Goal: Information Seeking & Learning: Learn about a topic

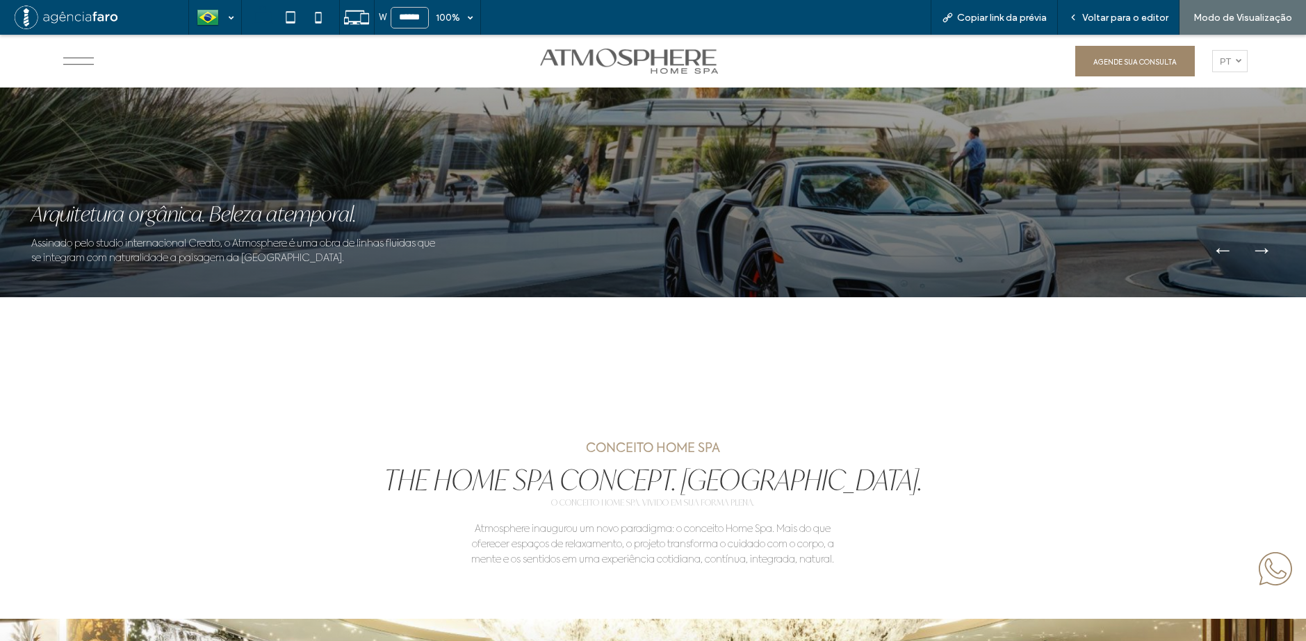
scroll to position [973, 0]
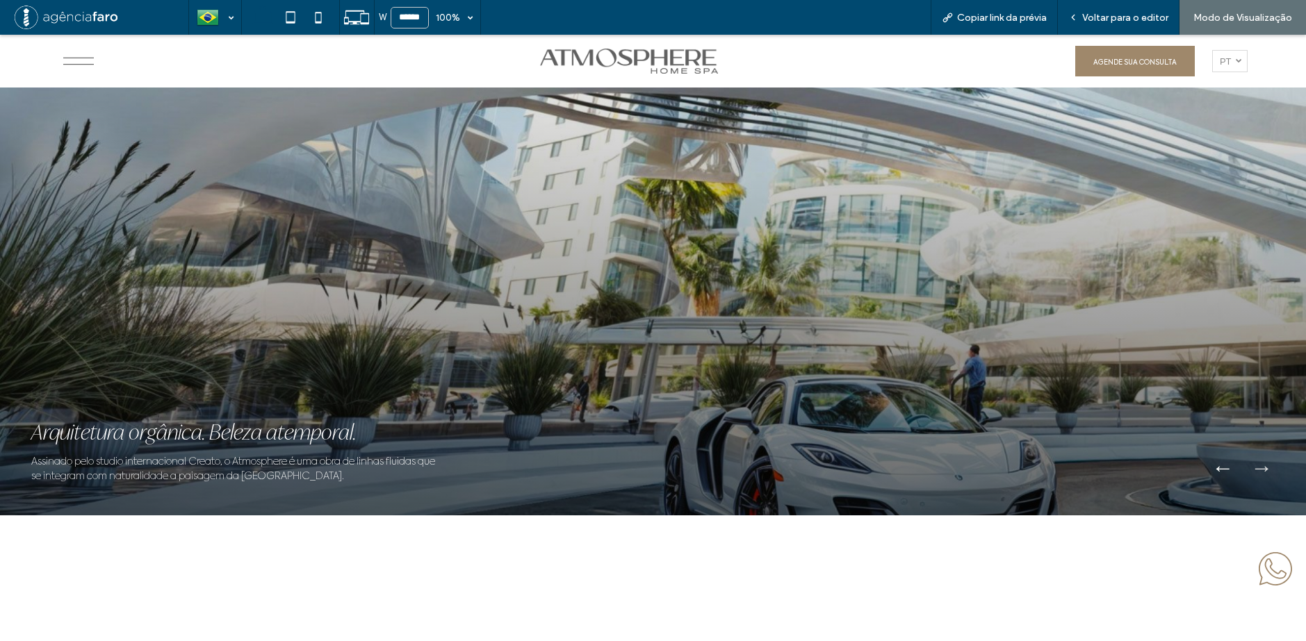
click at [1257, 464] on button "→" at bounding box center [1260, 467] width 33 height 42
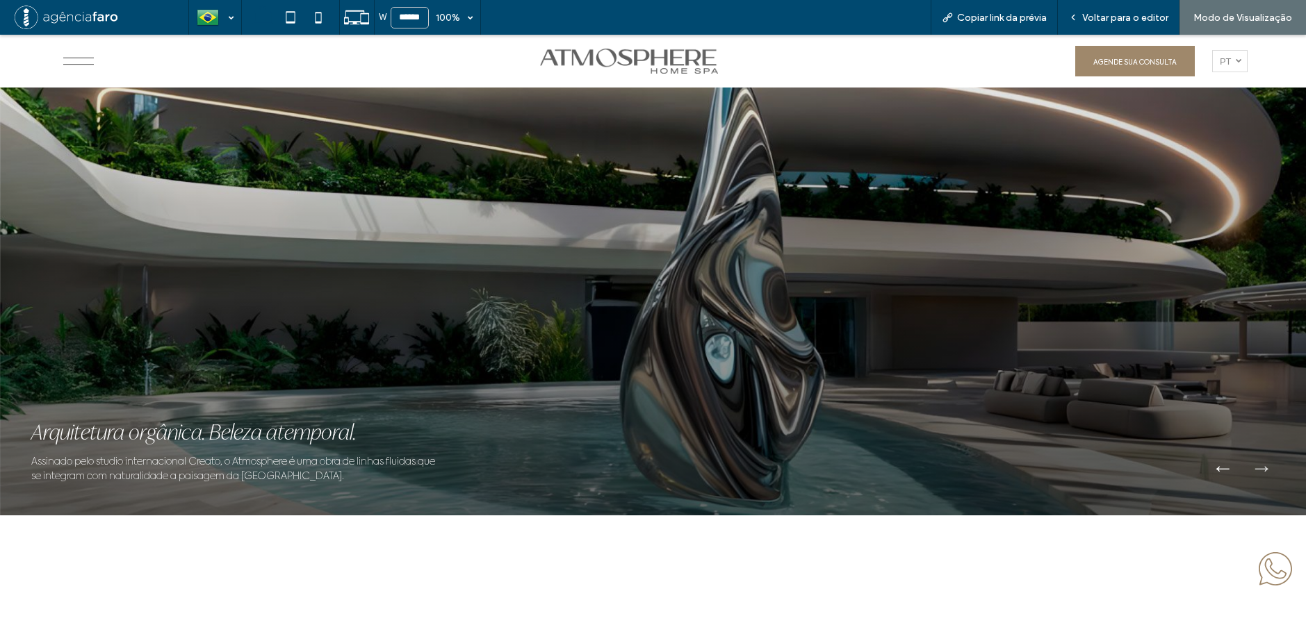
click at [1258, 470] on button "→" at bounding box center [1260, 467] width 33 height 42
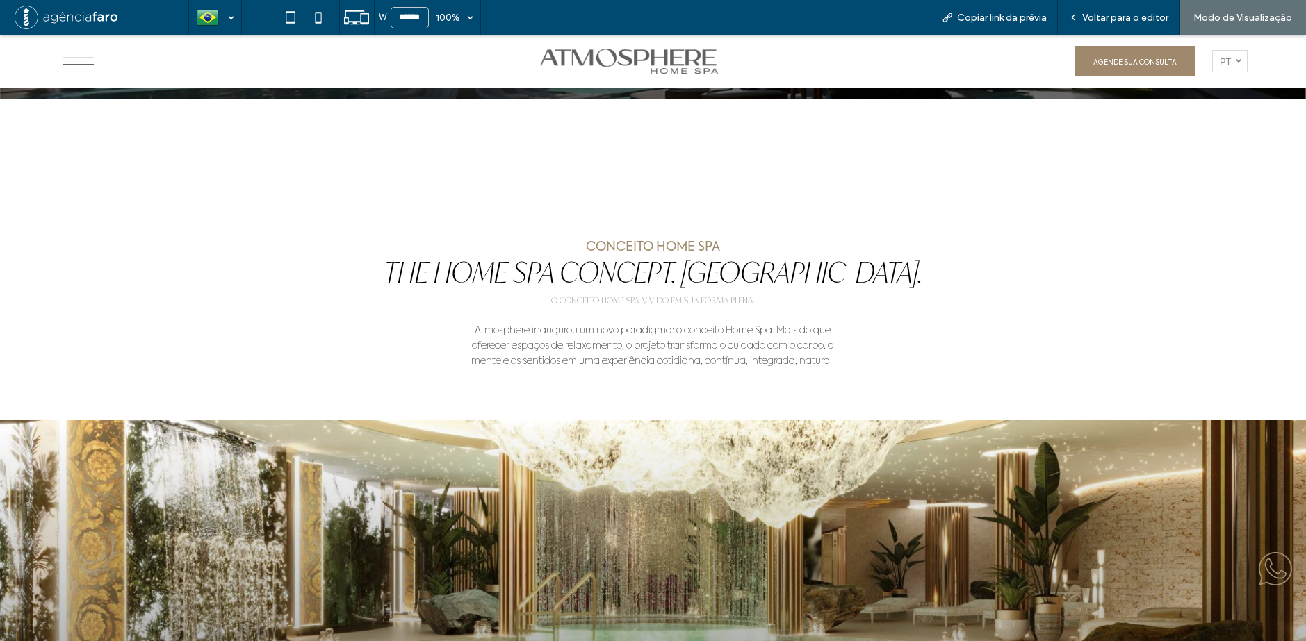
scroll to position [903, 0]
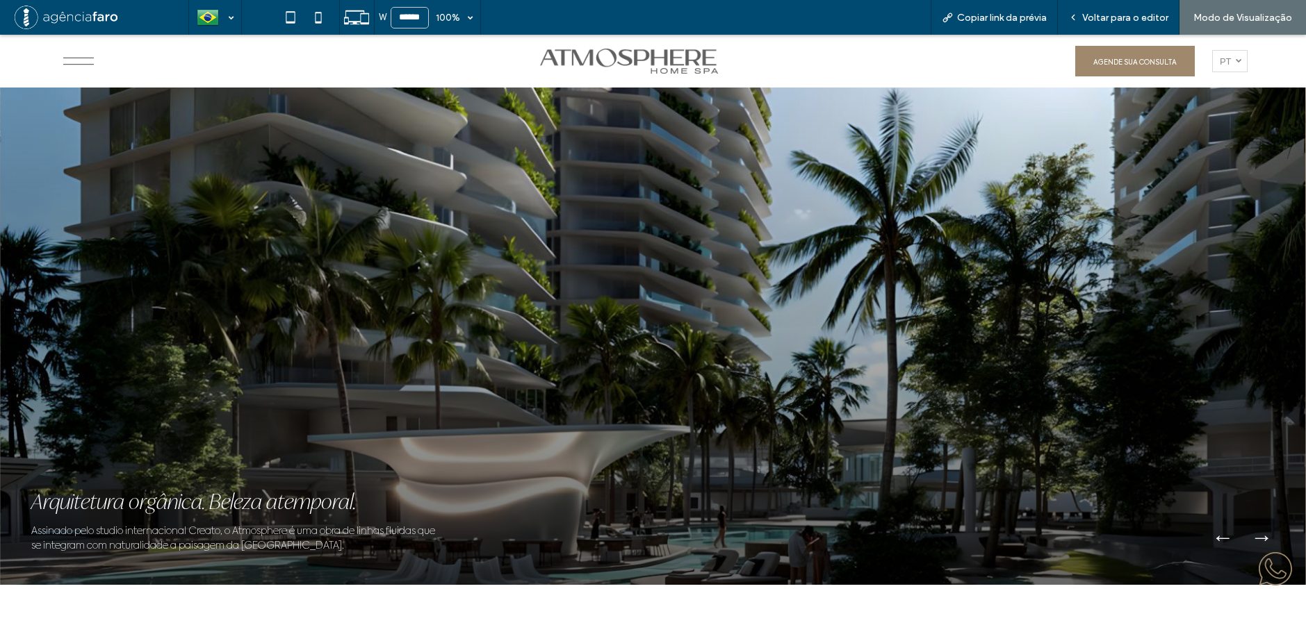
drag, startPoint x: 1065, startPoint y: 341, endPoint x: 654, endPoint y: 310, distance: 412.5
click at [664, 311] on div at bounding box center [653, 326] width 1306 height 518
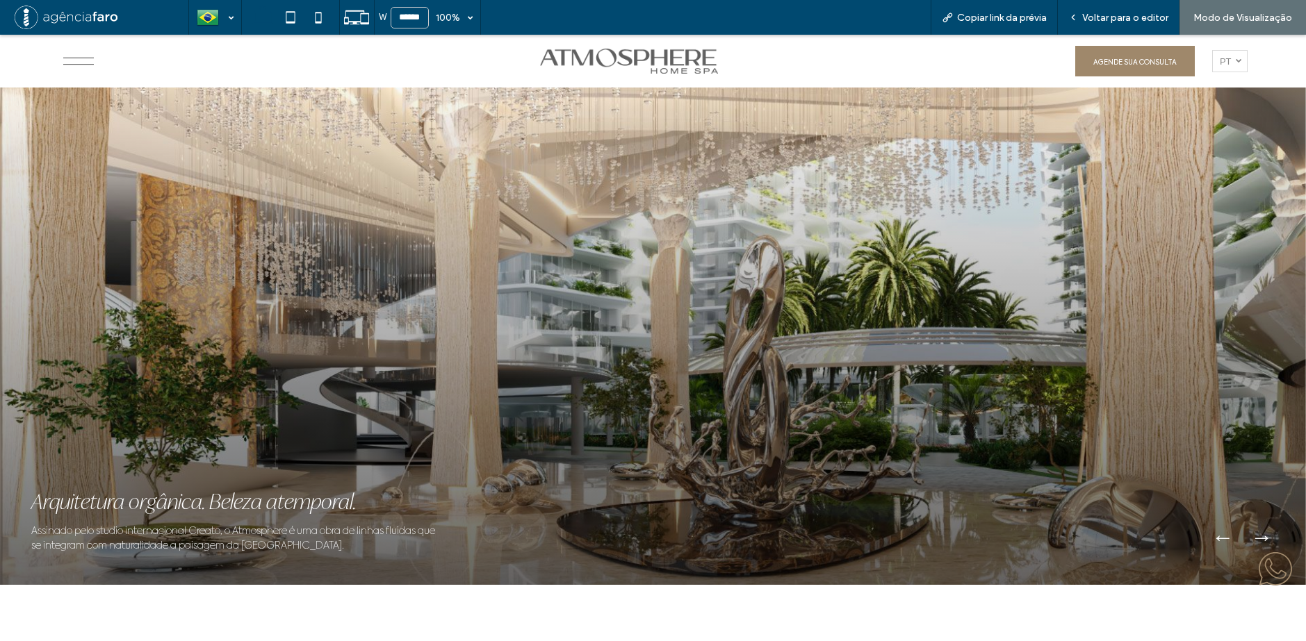
drag, startPoint x: 896, startPoint y: 268, endPoint x: 584, endPoint y: 259, distance: 312.8
click at [609, 259] on div at bounding box center [653, 326] width 1306 height 518
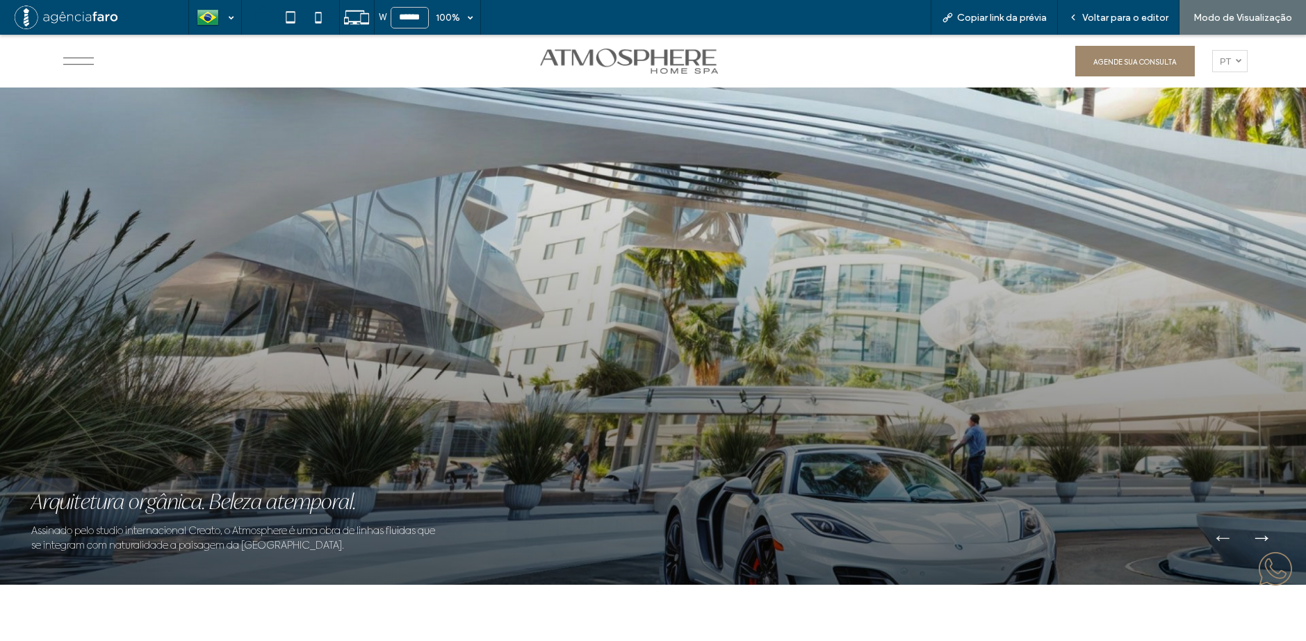
click at [1213, 539] on button "←" at bounding box center [1222, 537] width 33 height 42
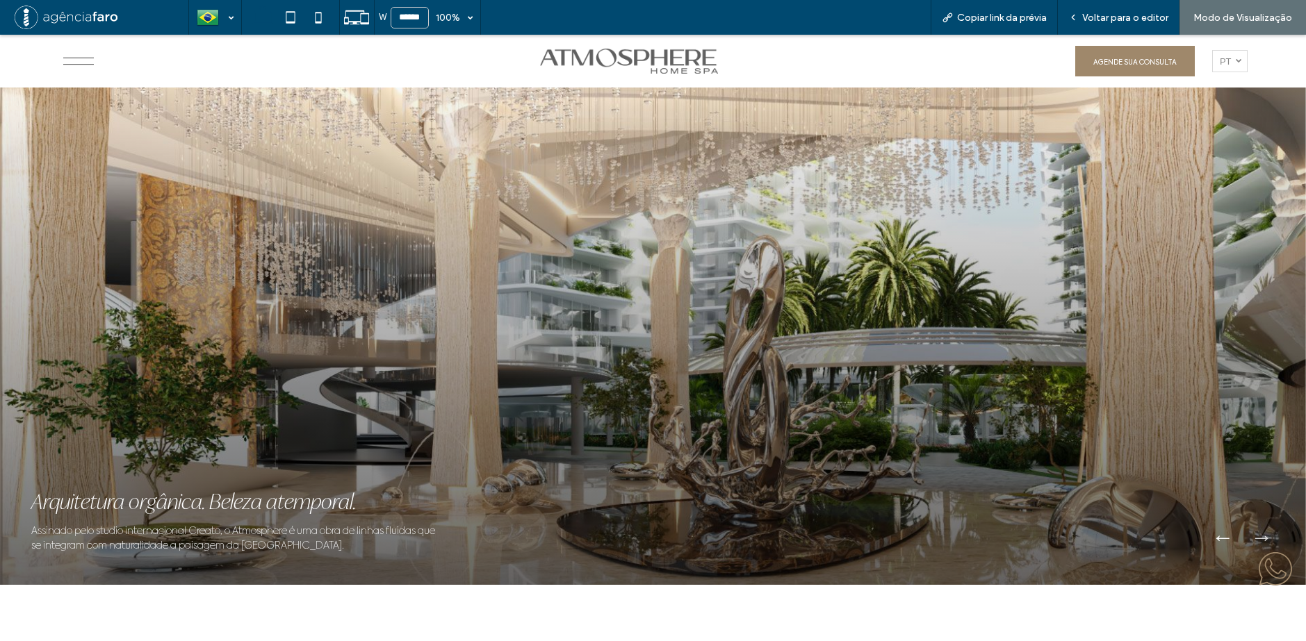
click at [1255, 537] on button "→" at bounding box center [1260, 537] width 33 height 42
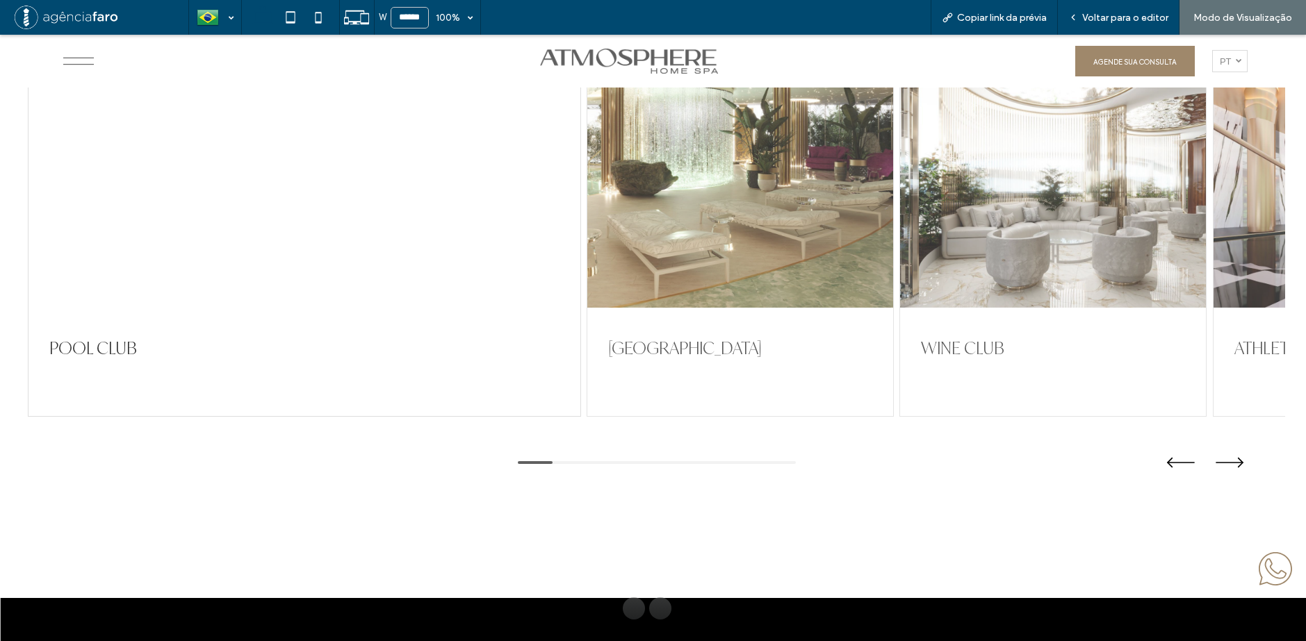
scroll to position [3266, 0]
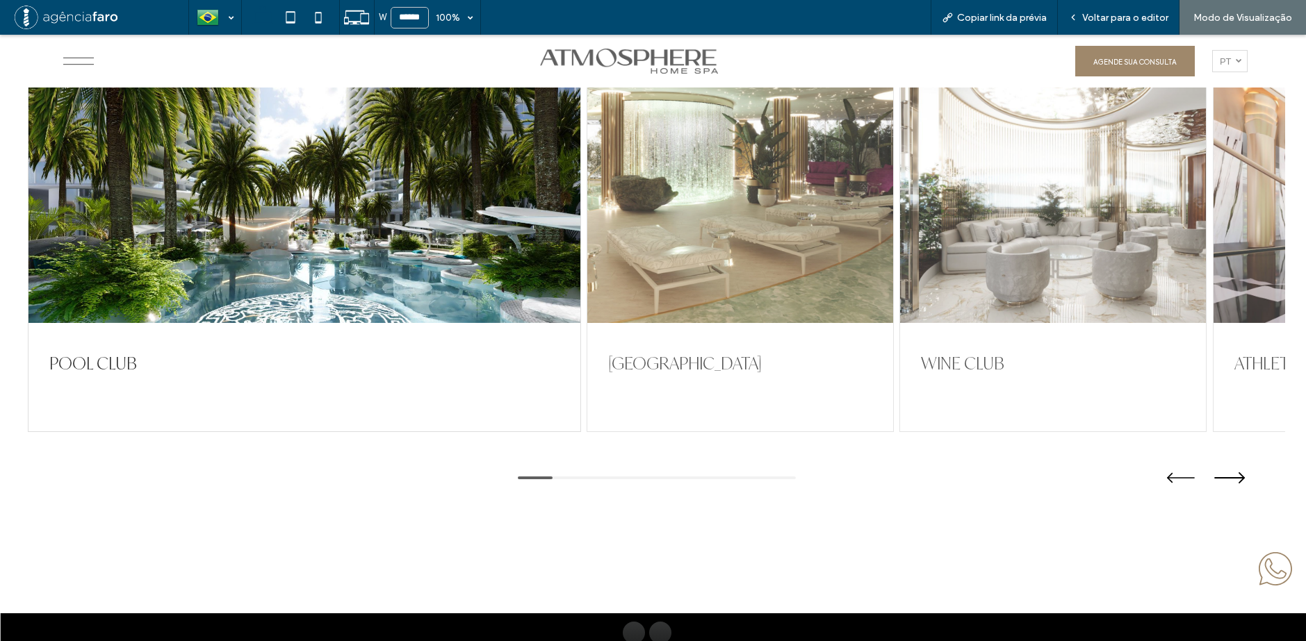
click at [1227, 481] on button at bounding box center [1229, 478] width 46 height 24
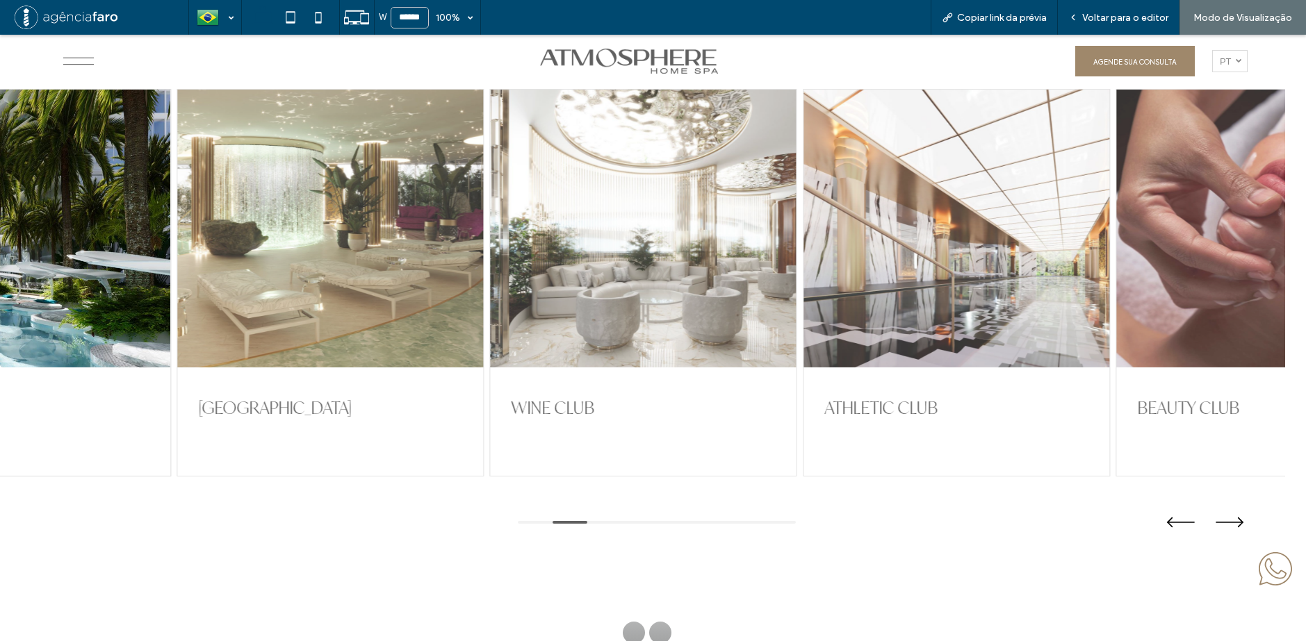
scroll to position [3196, 0]
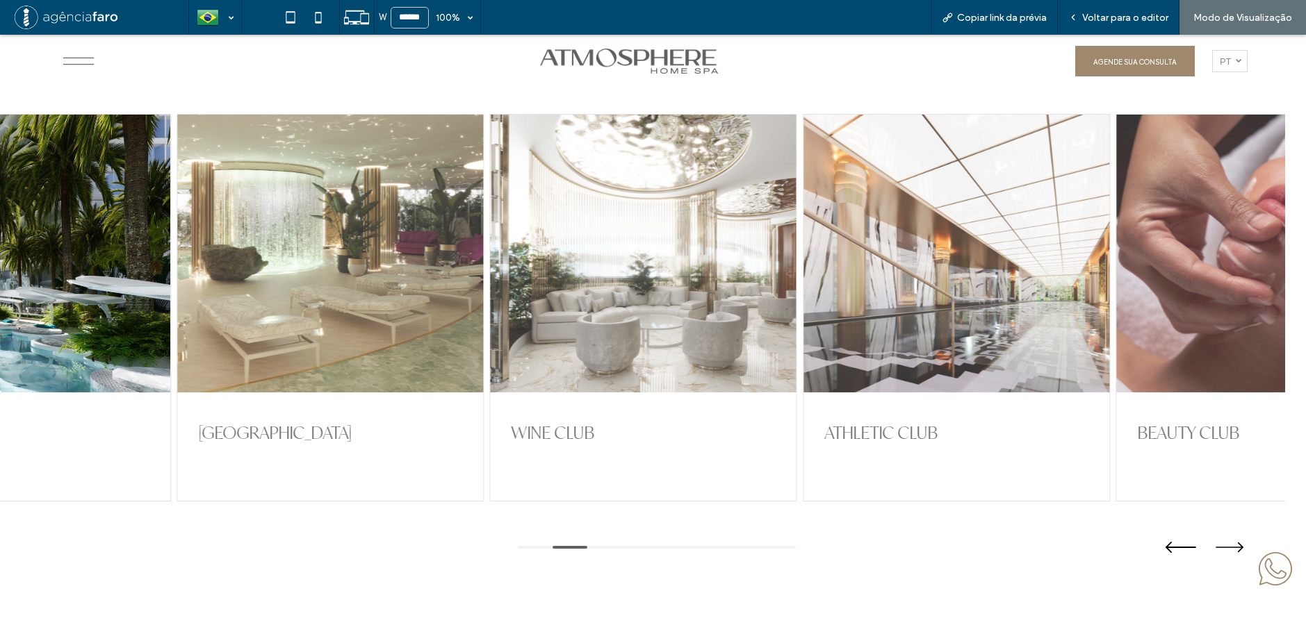
click at [1177, 546] on button at bounding box center [1181, 547] width 46 height 24
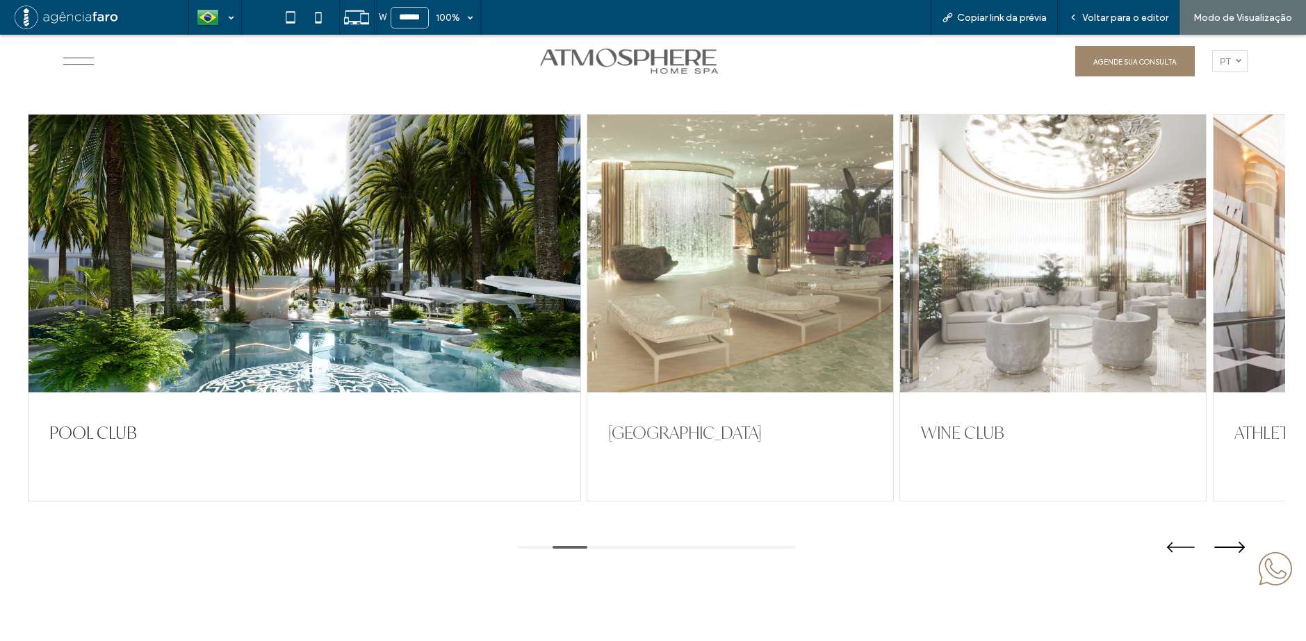
click at [1211, 544] on button at bounding box center [1229, 547] width 46 height 24
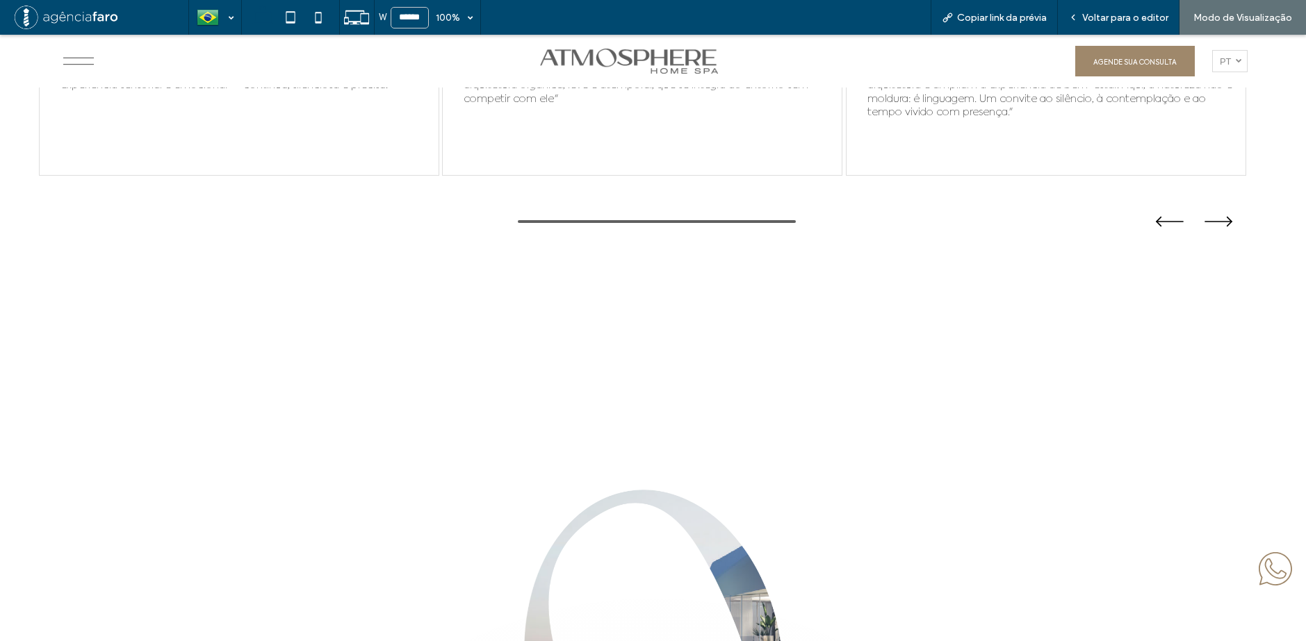
scroll to position [8356, 0]
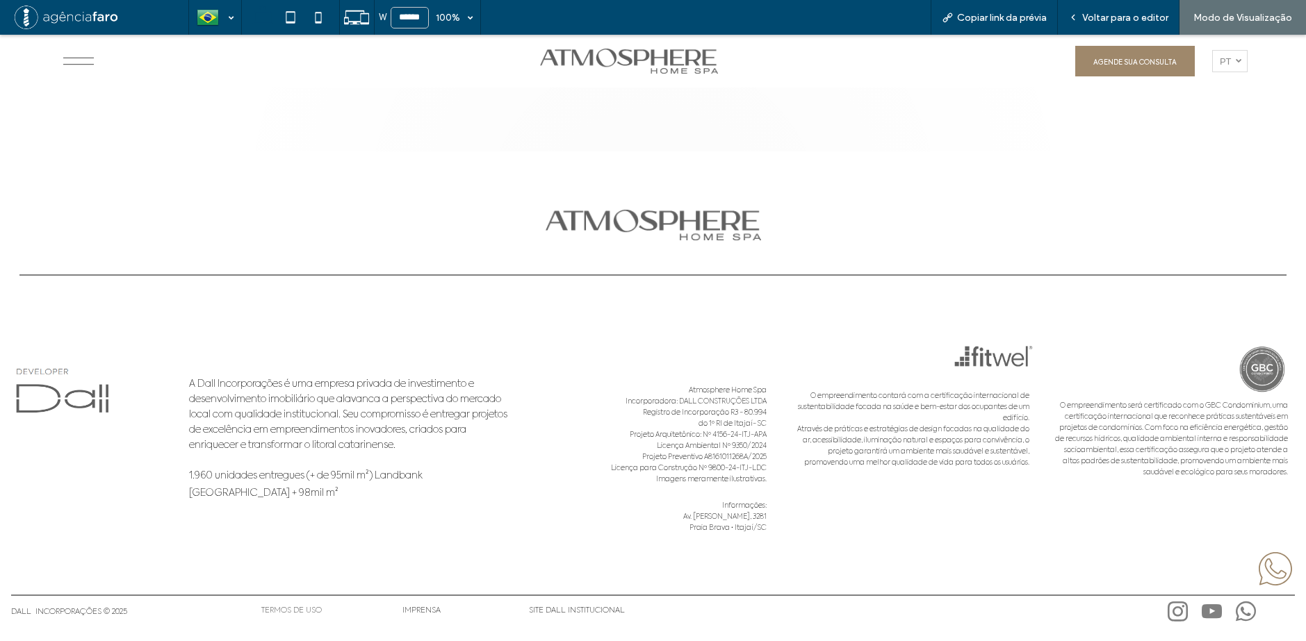
click at [936, 557] on div "O empreendimento contará com a certificação internacional de sustentabilidade f…" at bounding box center [916, 439] width 251 height 299
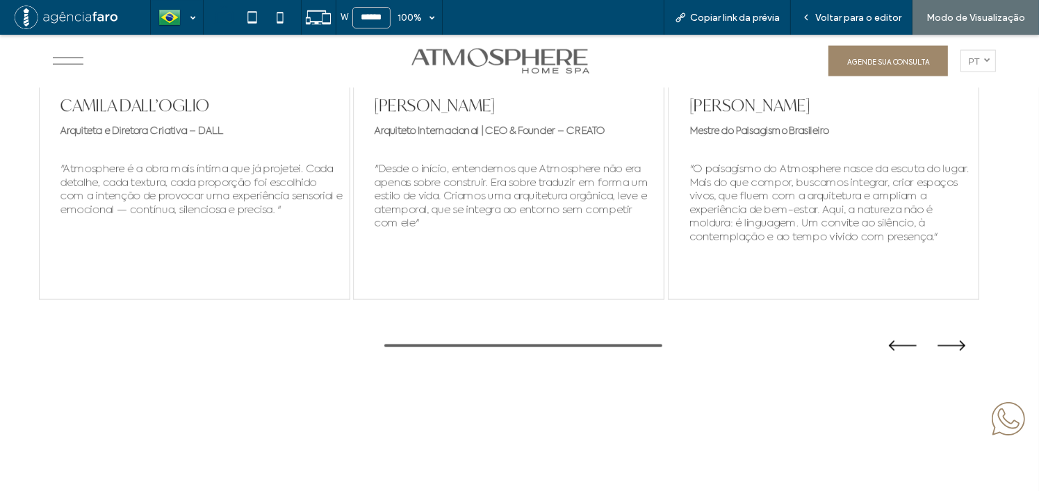
scroll to position [7219, 0]
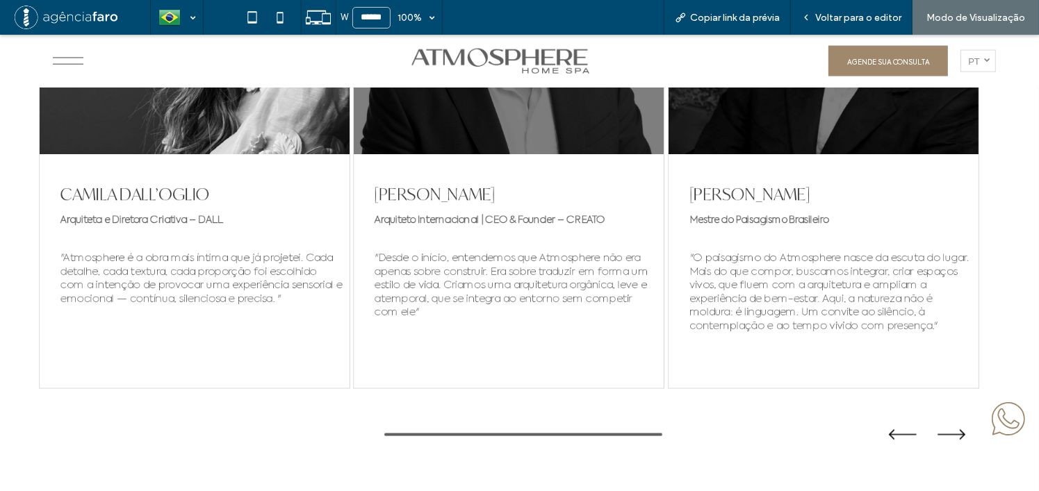
drag, startPoint x: 672, startPoint y: 289, endPoint x: 442, endPoint y: 295, distance: 230.1
click at [449, 295] on div "CAMILA DALL’[PERSON_NAME] e Diretora Criativa – DALL "Atmosphere é a obra mais …" at bounding box center [509, 132] width 940 height 513
drag, startPoint x: 416, startPoint y: 298, endPoint x: 659, endPoint y: 329, distance: 245.1
click at [555, 316] on div ""Desde o início, entendemos que Atmosphere não era apenas sobre construir. Era …" at bounding box center [509, 294] width 310 height 92
click at [928, 435] on button at bounding box center [951, 435] width 46 height 24
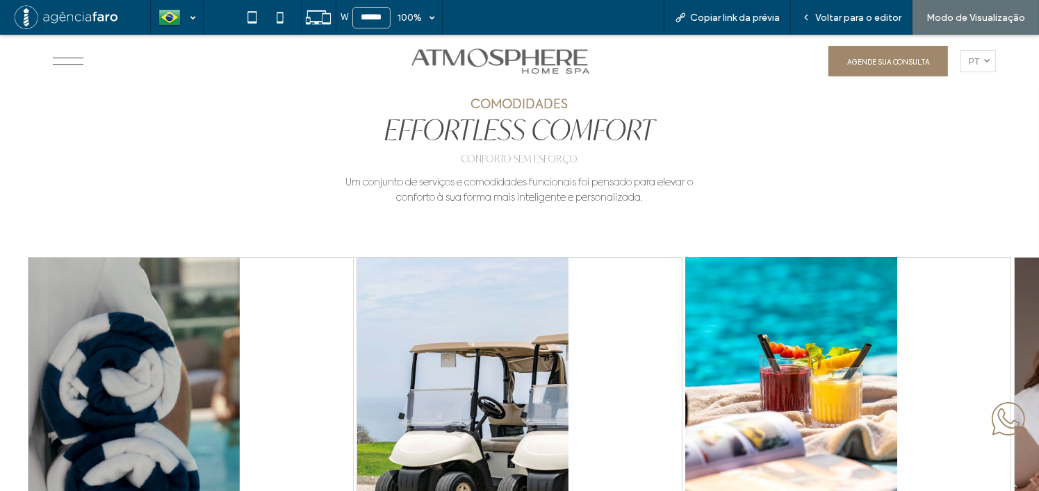
scroll to position [5204, 0]
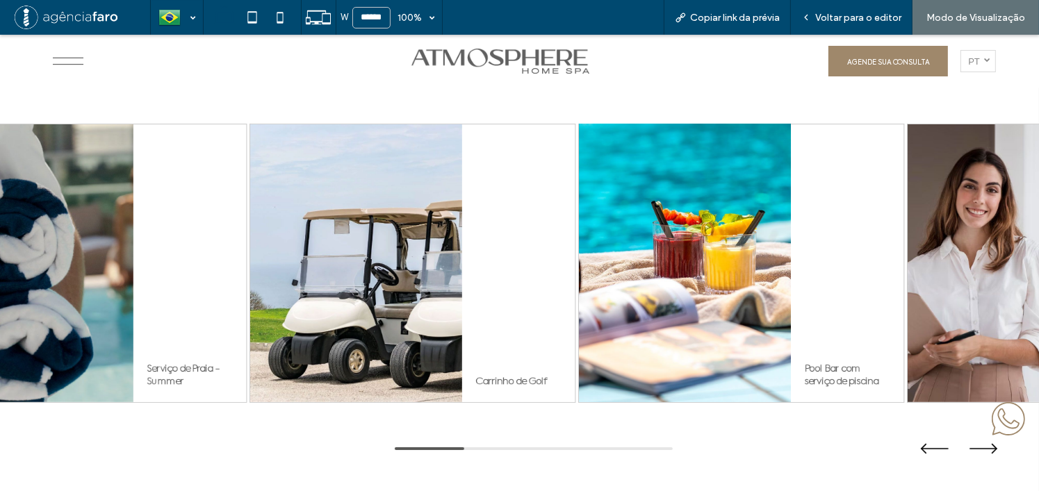
drag, startPoint x: 819, startPoint y: 283, endPoint x: 238, endPoint y: 284, distance: 580.9
click at [579, 280] on div at bounding box center [684, 263] width 211 height 278
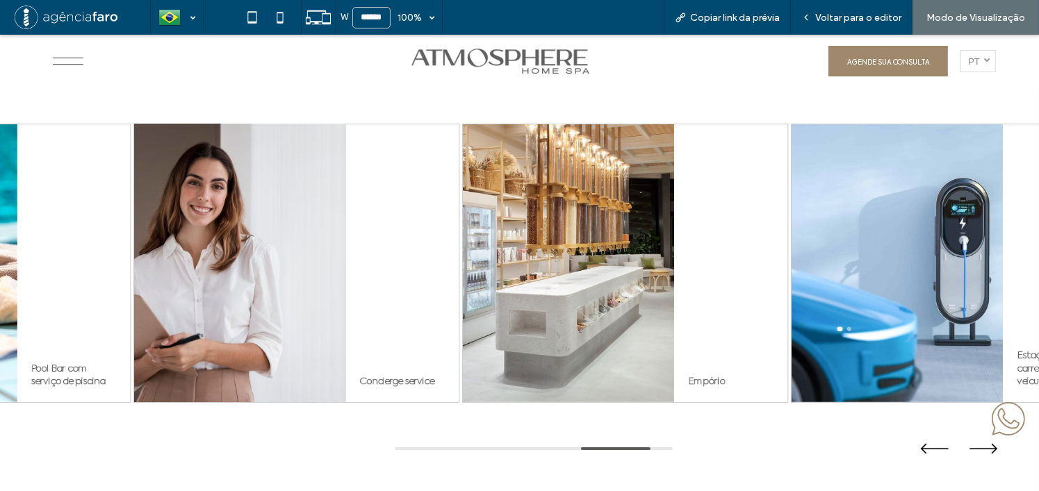
drag, startPoint x: 480, startPoint y: 256, endPoint x: 215, endPoint y: 263, distance: 264.8
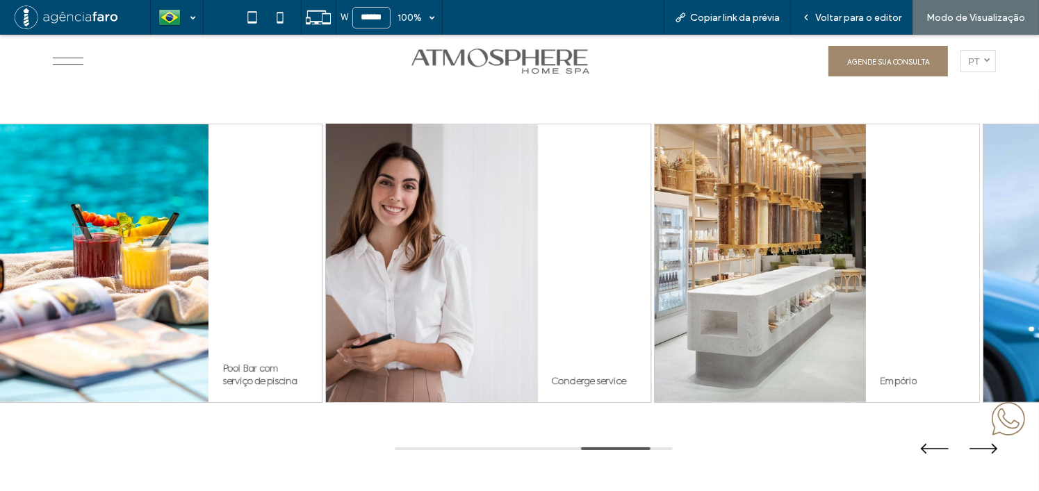
drag, startPoint x: 552, startPoint y: 268, endPoint x: 858, endPoint y: 243, distance: 306.7
click at [650, 245] on div "Concierge service" at bounding box center [593, 263] width 113 height 278
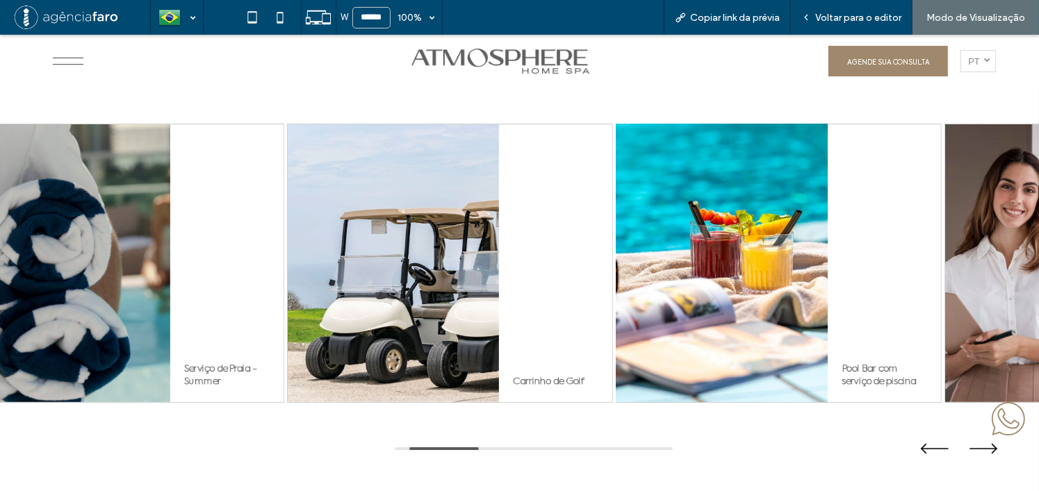
drag, startPoint x: 401, startPoint y: 281, endPoint x: 694, endPoint y: 273, distance: 293.3
click at [690, 274] on div "Serviço de Praia - Summer Carrinho de Golf Pool Bar com serviço de piscina Conc…" at bounding box center [449, 263] width 983 height 279
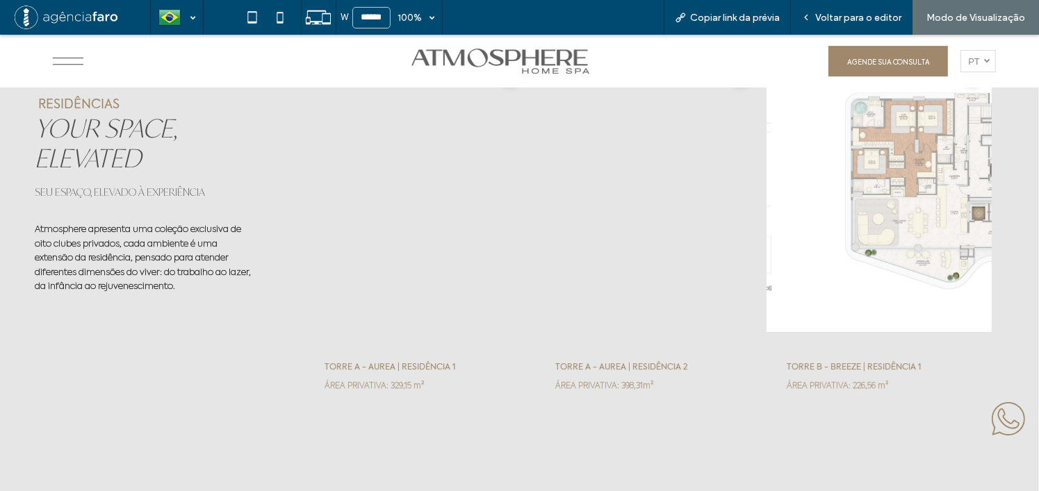
scroll to position [4510, 0]
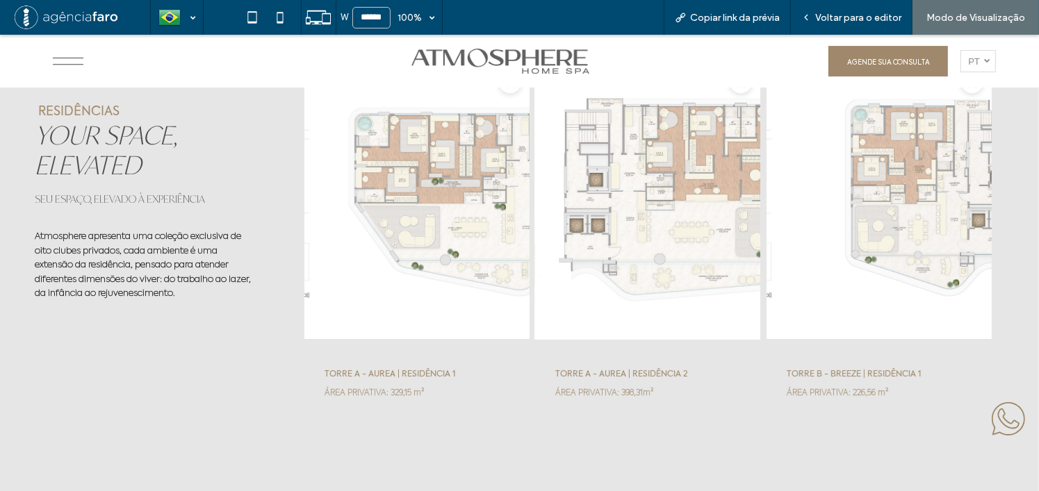
drag, startPoint x: 738, startPoint y: 265, endPoint x: 363, endPoint y: 265, distance: 374.5
click at [534, 265] on div at bounding box center [647, 201] width 227 height 278
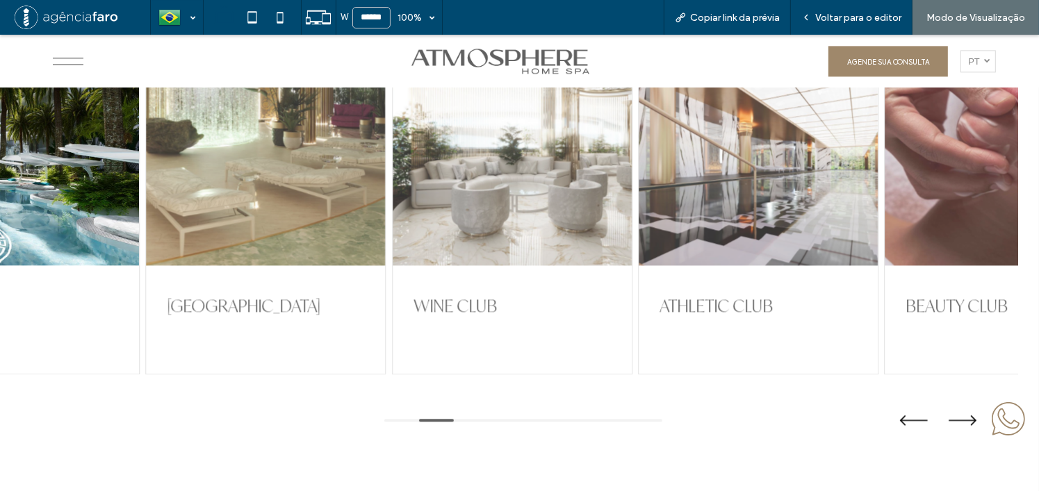
scroll to position [3189, 0]
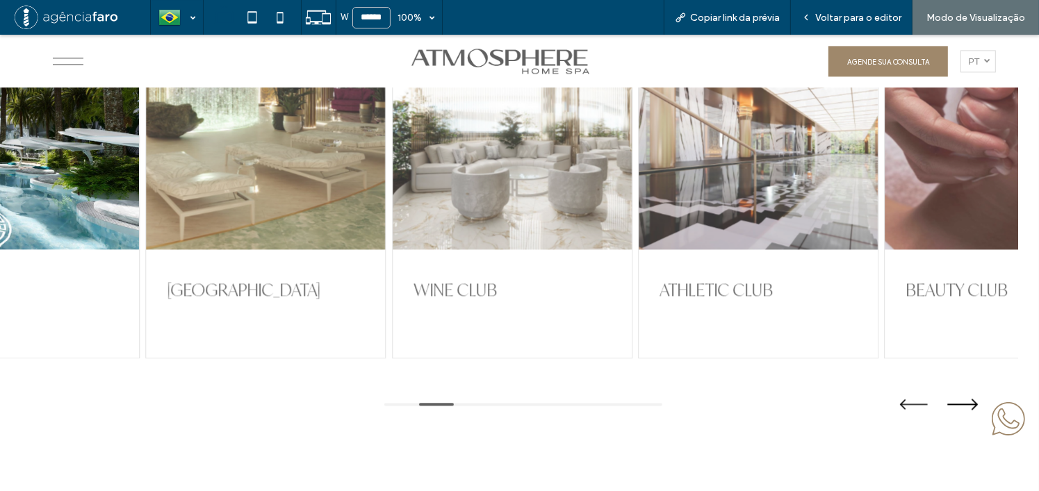
click at [944, 401] on button at bounding box center [962, 404] width 46 height 24
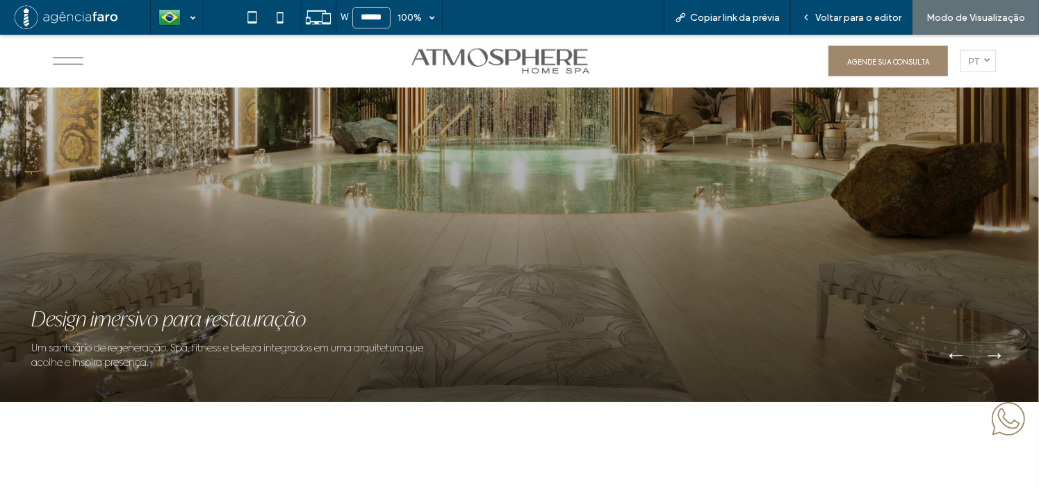
scroll to position [1730, 0]
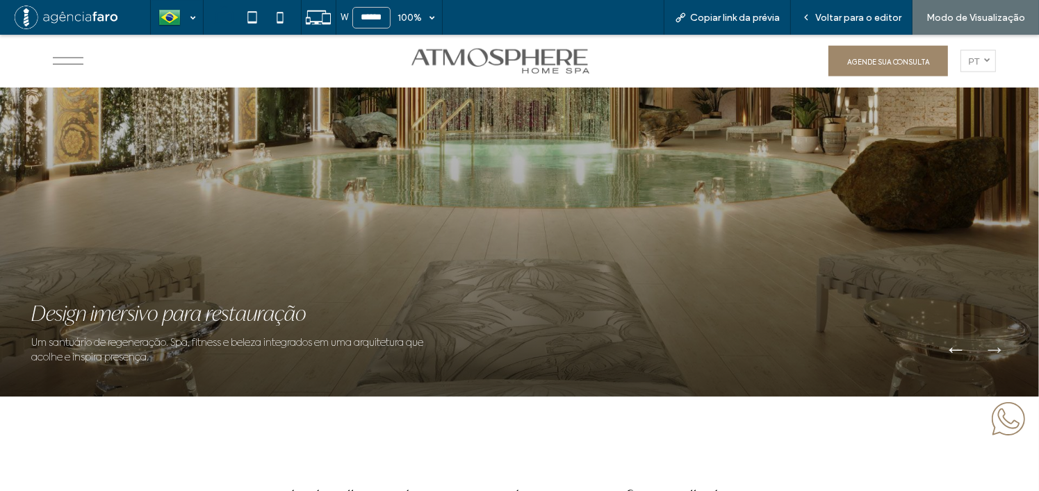
click at [988, 354] on button "→" at bounding box center [994, 348] width 33 height 42
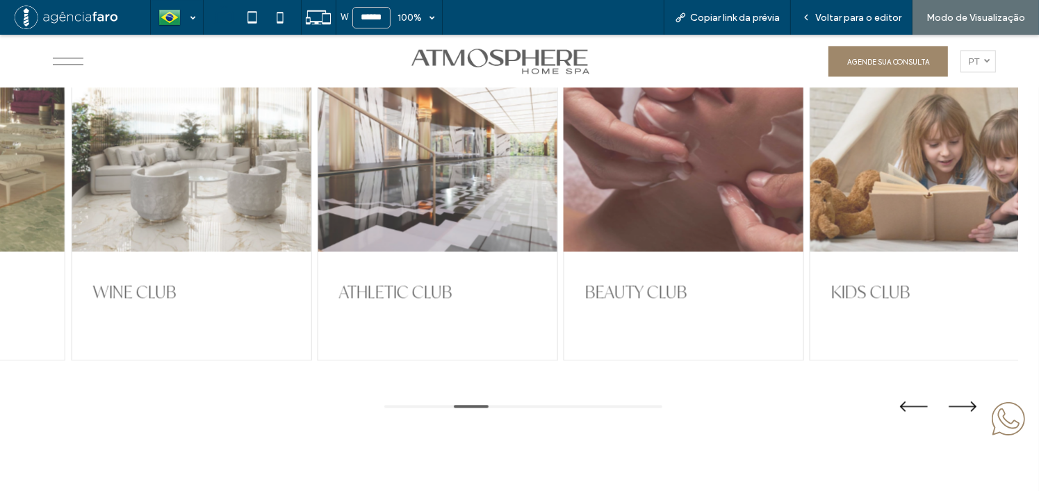
scroll to position [3189, 0]
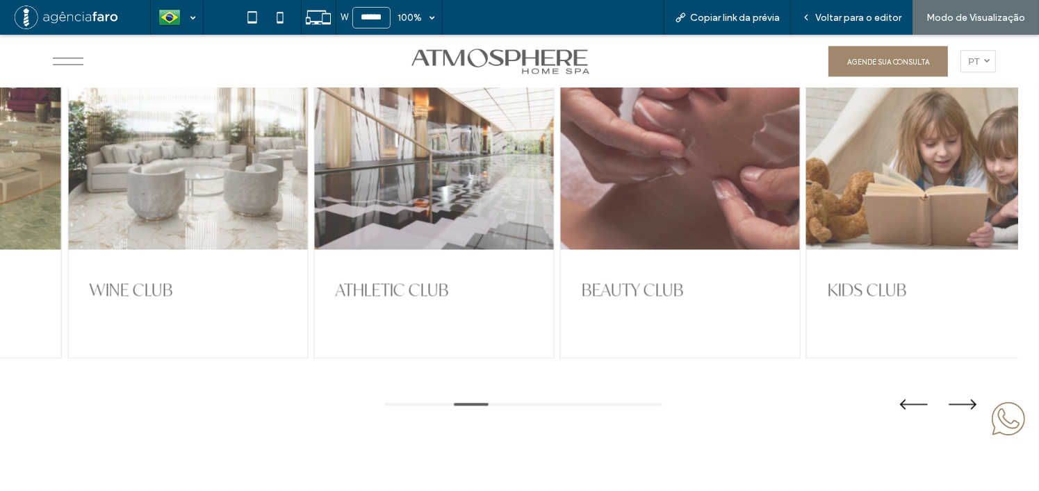
drag, startPoint x: 816, startPoint y: 211, endPoint x: 447, endPoint y: 236, distance: 369.8
click at [807, 236] on div at bounding box center [926, 111] width 239 height 278
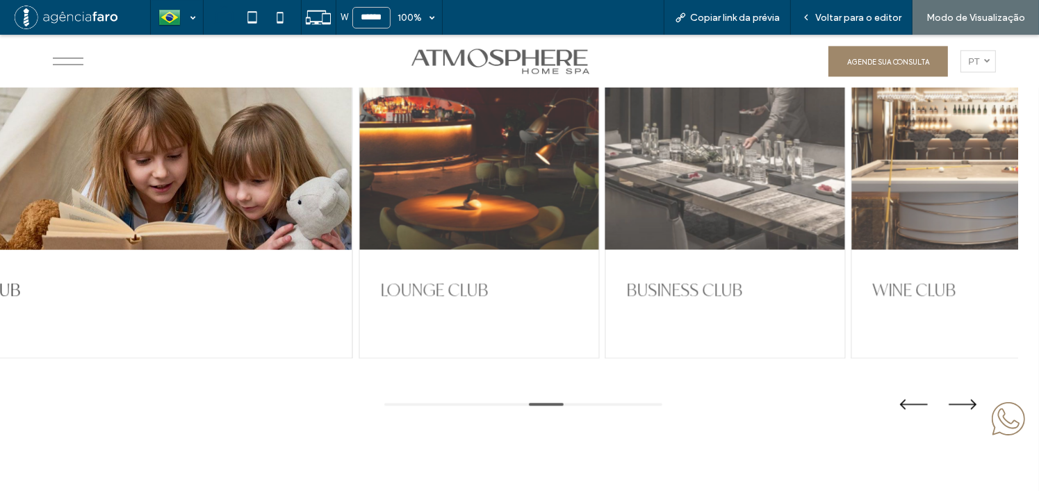
drag, startPoint x: 340, startPoint y: 219, endPoint x: 180, endPoint y: 221, distance: 159.8
click at [605, 220] on div at bounding box center [724, 111] width 239 height 278
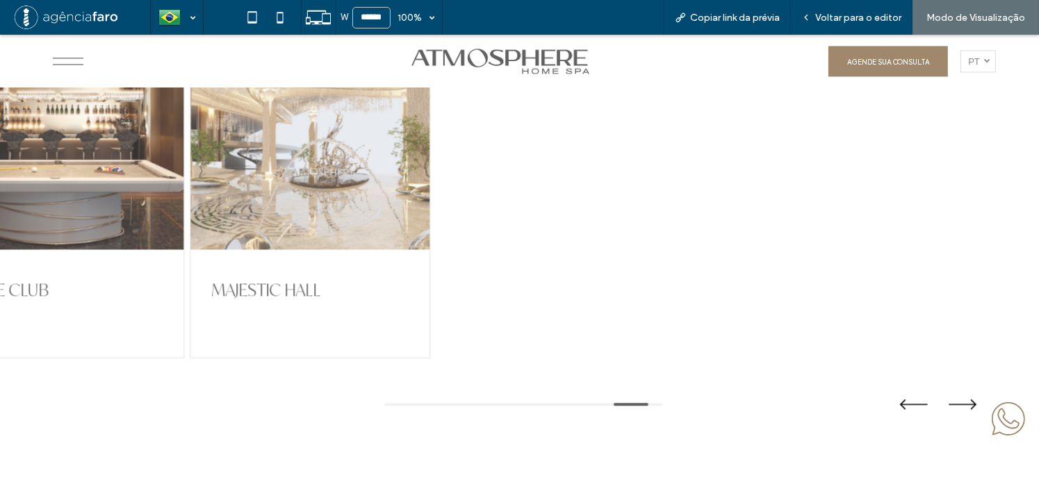
drag, startPoint x: 510, startPoint y: 206, endPoint x: -37, endPoint y: 220, distance: 547.0
drag, startPoint x: 213, startPoint y: 227, endPoint x: 684, endPoint y: 197, distance: 472.8
click at [726, 193] on div "POOL CLUB [GEOGRAPHIC_DATA] WINE CLUB ATHLETIC CLUB BEAUTY CLUB KIDS CLUB LOUNG…" at bounding box center [509, 165] width 1018 height 388
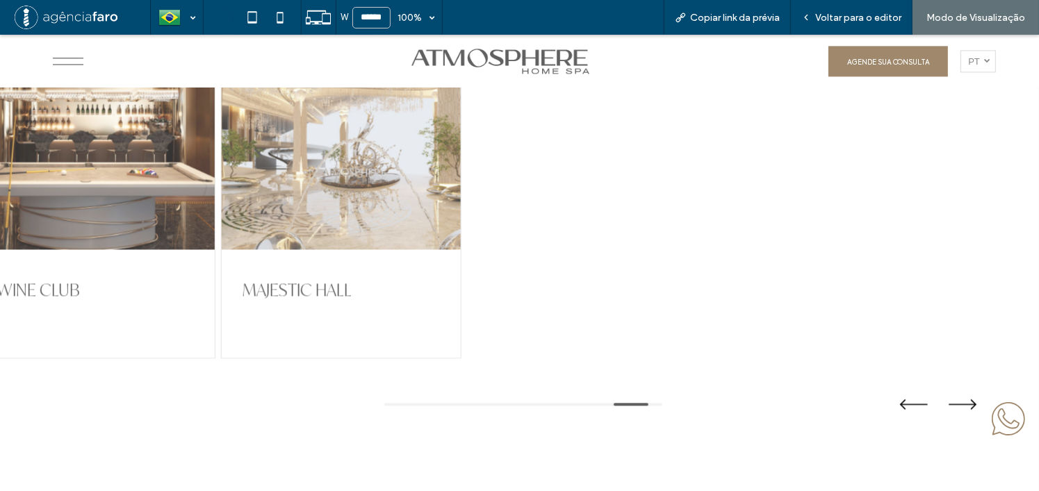
drag, startPoint x: 229, startPoint y: 224, endPoint x: 520, endPoint y: 206, distance: 291.7
click at [461, 206] on div at bounding box center [341, 111] width 239 height 278
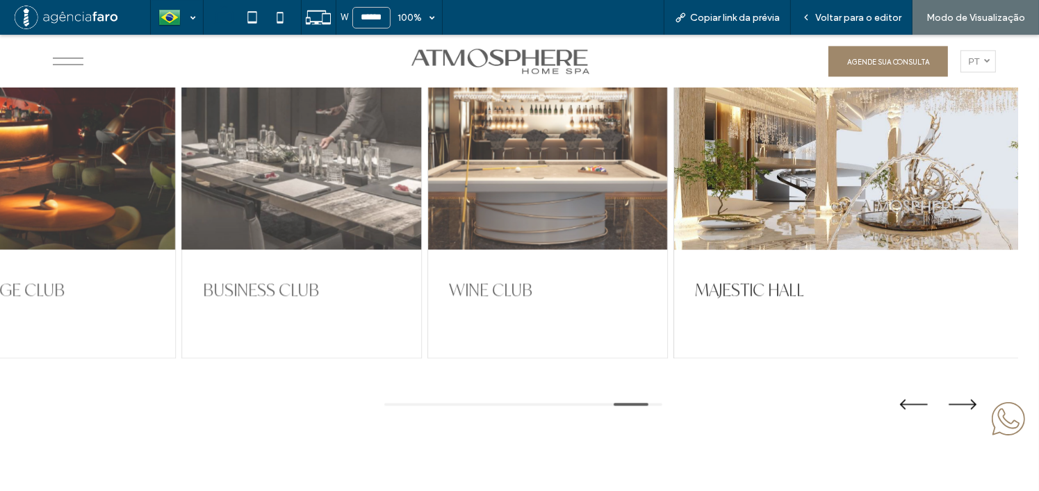
drag, startPoint x: 225, startPoint y: 203, endPoint x: 597, endPoint y: 174, distance: 372.8
click at [421, 174] on div at bounding box center [301, 111] width 239 height 278
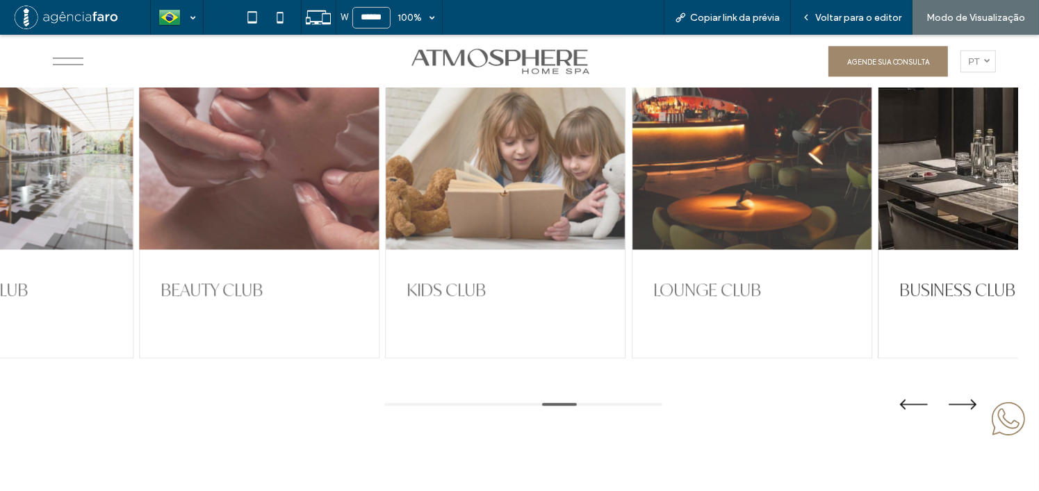
drag, startPoint x: 616, startPoint y: 189, endPoint x: 756, endPoint y: 169, distance: 141.1
click at [379, 172] on div at bounding box center [259, 111] width 239 height 278
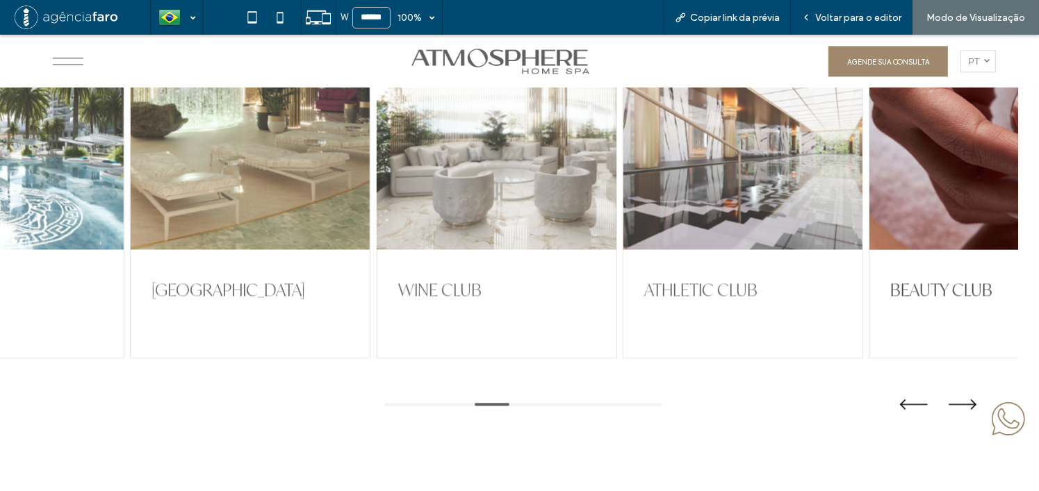
drag, startPoint x: 395, startPoint y: 218, endPoint x: 613, endPoint y: 195, distance: 219.4
click at [619, 195] on div "POOL CLUB [GEOGRAPHIC_DATA] WINE CLUB ATHLETIC CLUB BEAUTY CLUB KIDS CLUB LOUNG…" at bounding box center [365, 165] width 962 height 388
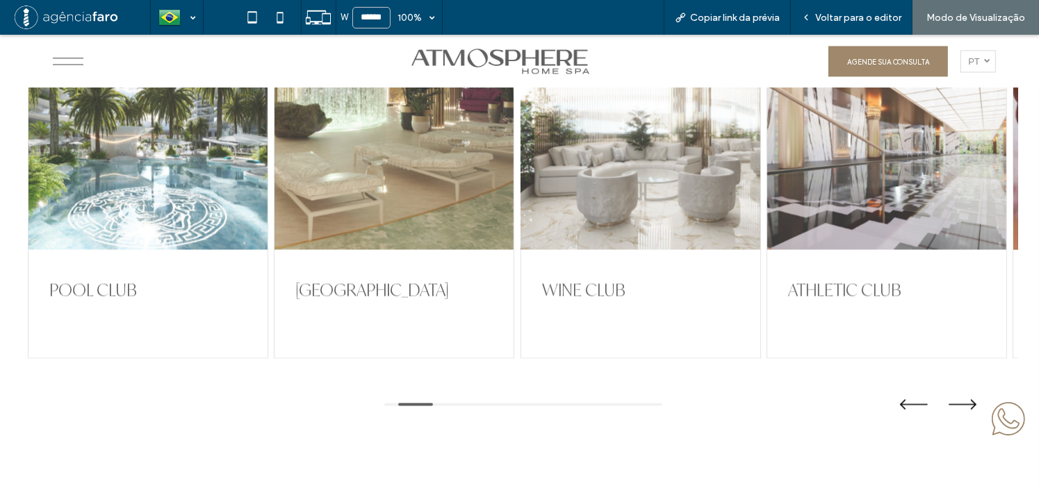
drag, startPoint x: 407, startPoint y: 223, endPoint x: 614, endPoint y: 204, distance: 207.3
click at [614, 204] on div "POOL CLUB [GEOGRAPHIC_DATA] WINE CLUB ATHLETIC CLUB BEAUTY CLUB KIDS CLUB LOUNG…" at bounding box center [509, 165] width 962 height 388
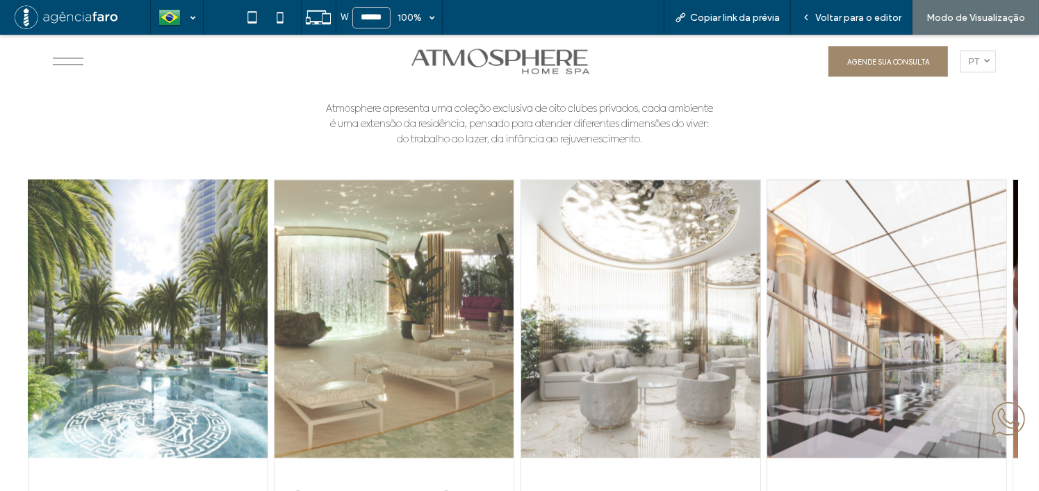
click at [138, 281] on div at bounding box center [147, 319] width 239 height 278
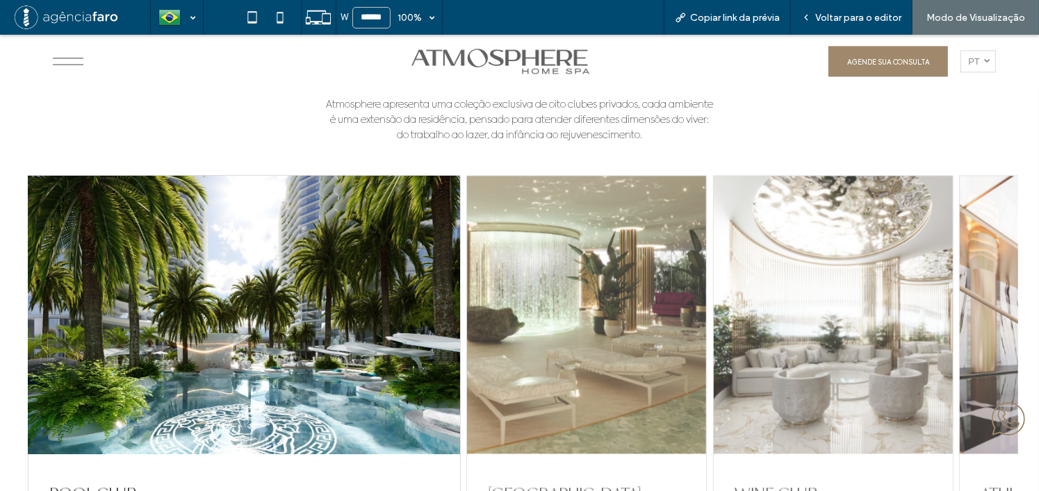
scroll to position [3120, 0]
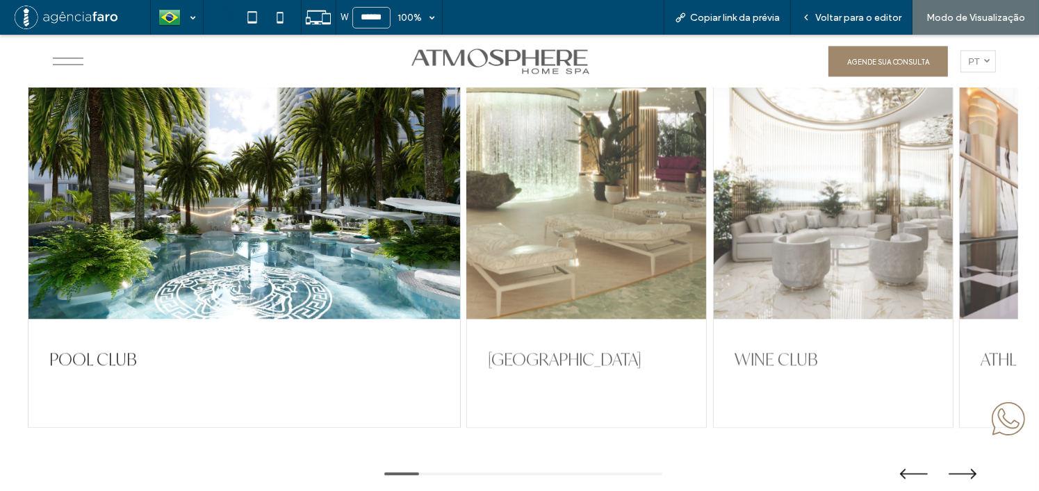
click at [541, 239] on div at bounding box center [586, 180] width 239 height 278
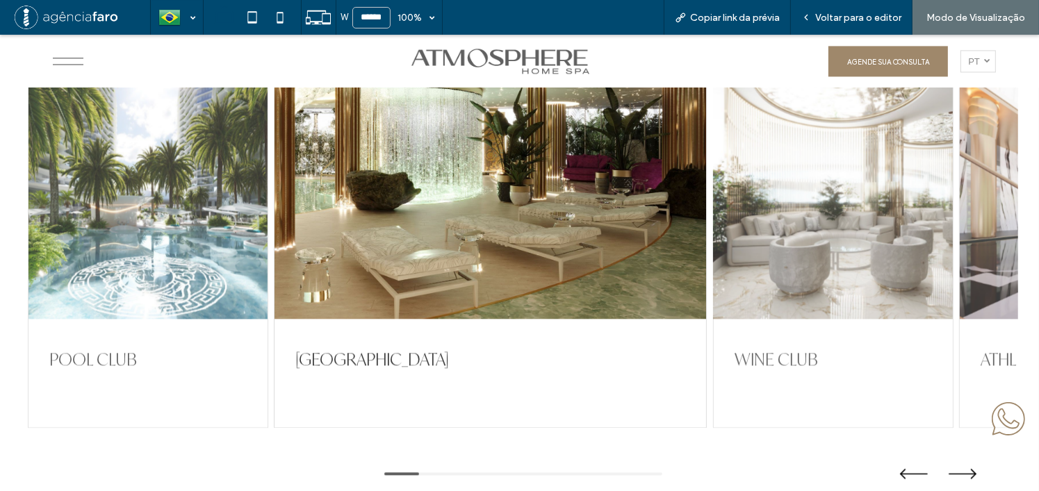
click at [781, 208] on div at bounding box center [833, 180] width 239 height 278
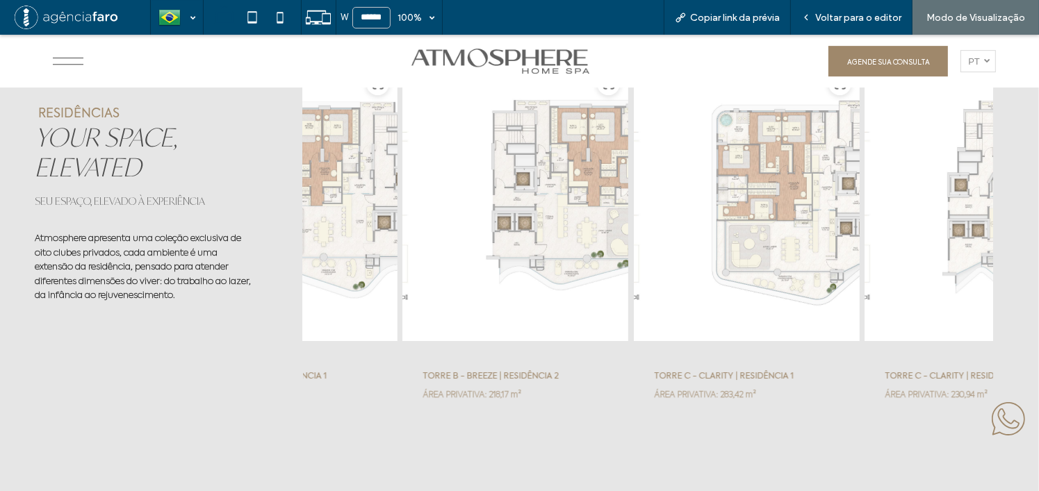
scroll to position [4510, 0]
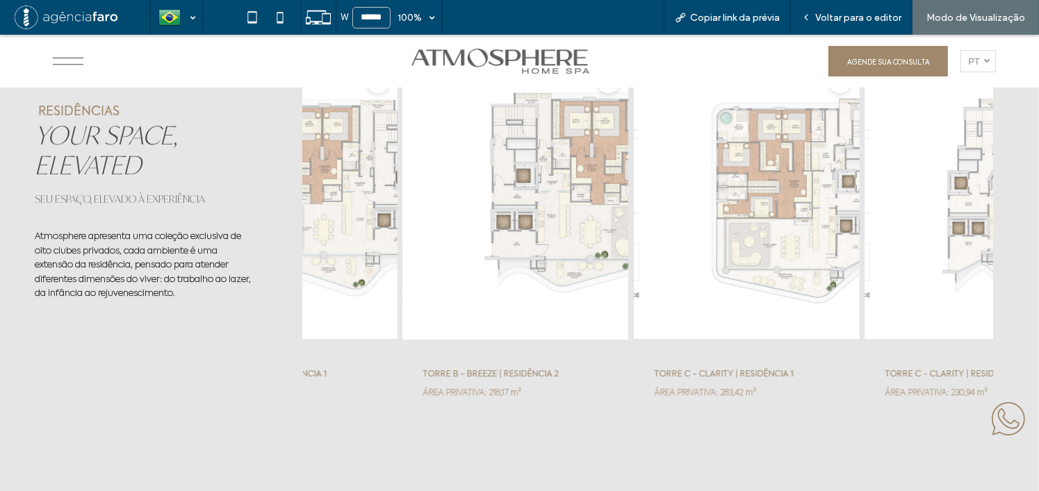
drag, startPoint x: 527, startPoint y: 215, endPoint x: 693, endPoint y: 210, distance: 166.1
click at [628, 210] on div at bounding box center [515, 201] width 227 height 278
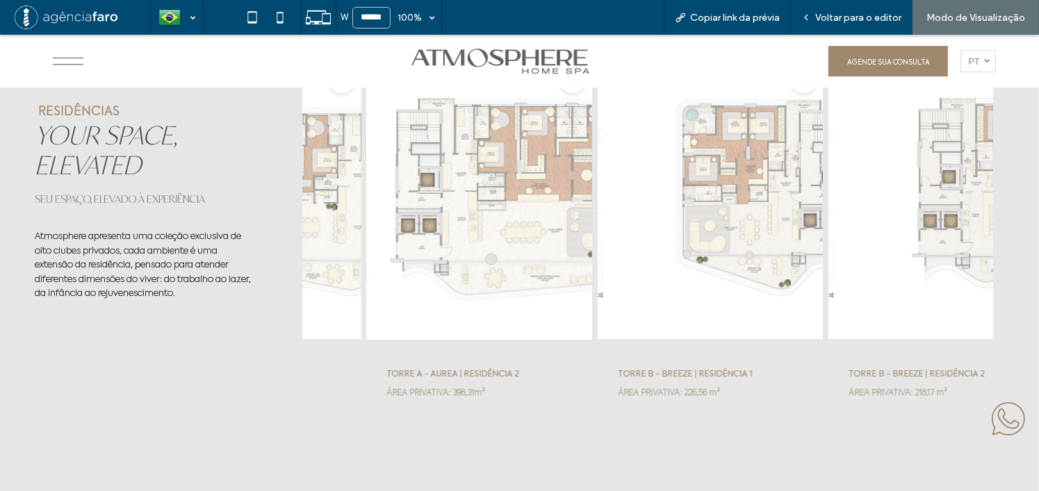
click at [508, 225] on div at bounding box center [479, 201] width 227 height 278
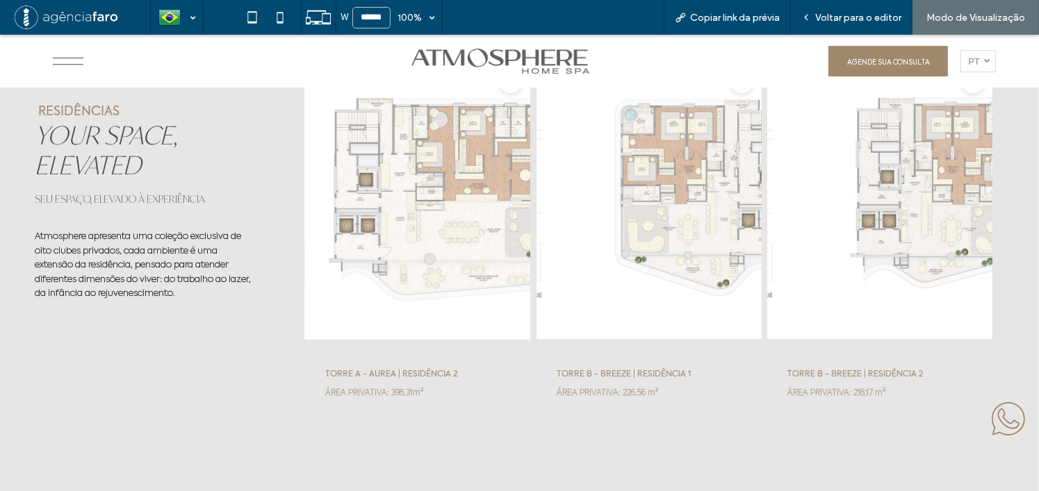
drag, startPoint x: 405, startPoint y: 231, endPoint x: 648, endPoint y: 219, distance: 242.8
click at [531, 220] on div at bounding box center [417, 201] width 227 height 278
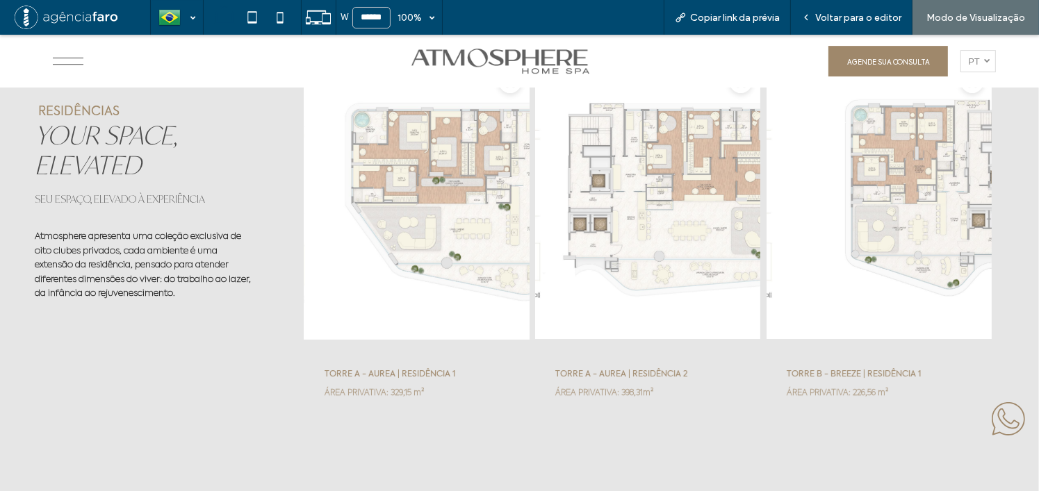
click at [402, 235] on div at bounding box center [417, 201] width 227 height 278
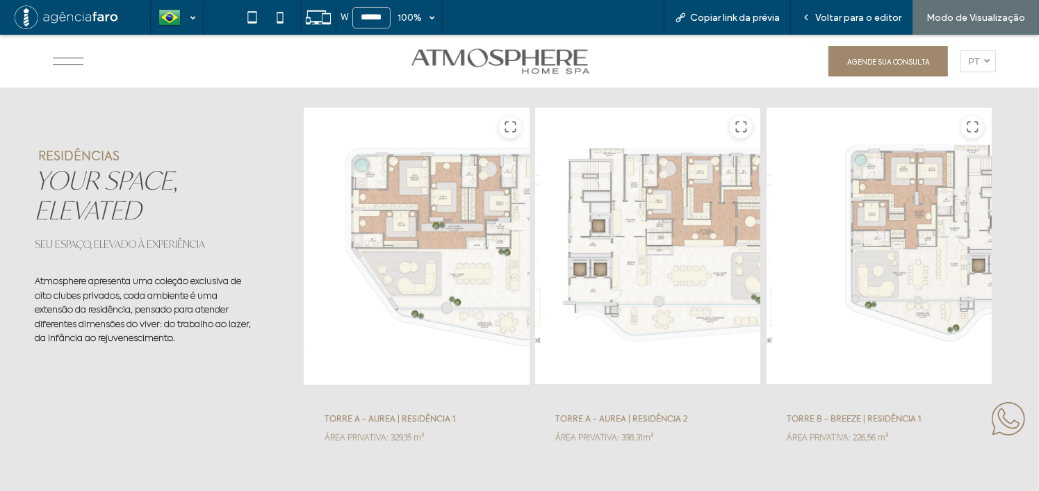
scroll to position [4440, 0]
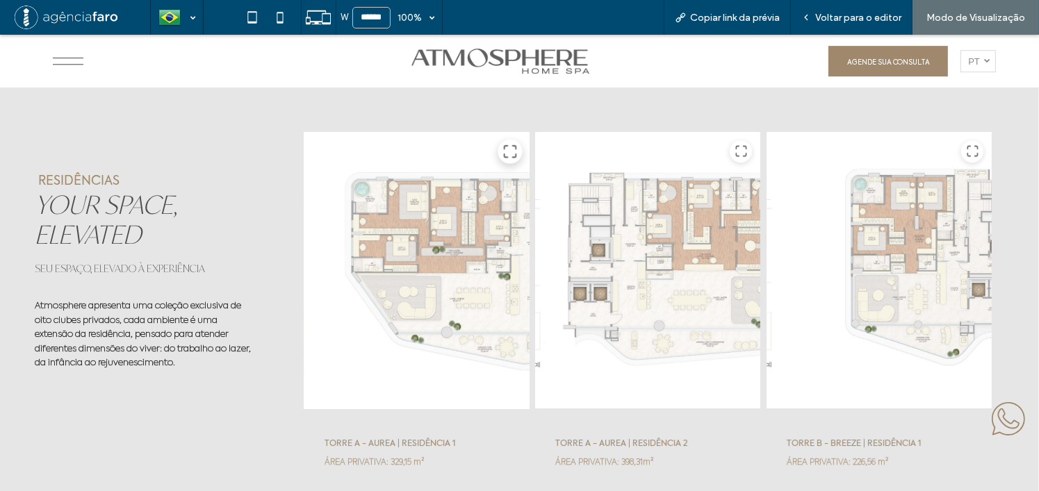
click at [512, 151] on icon at bounding box center [510, 151] width 15 height 15
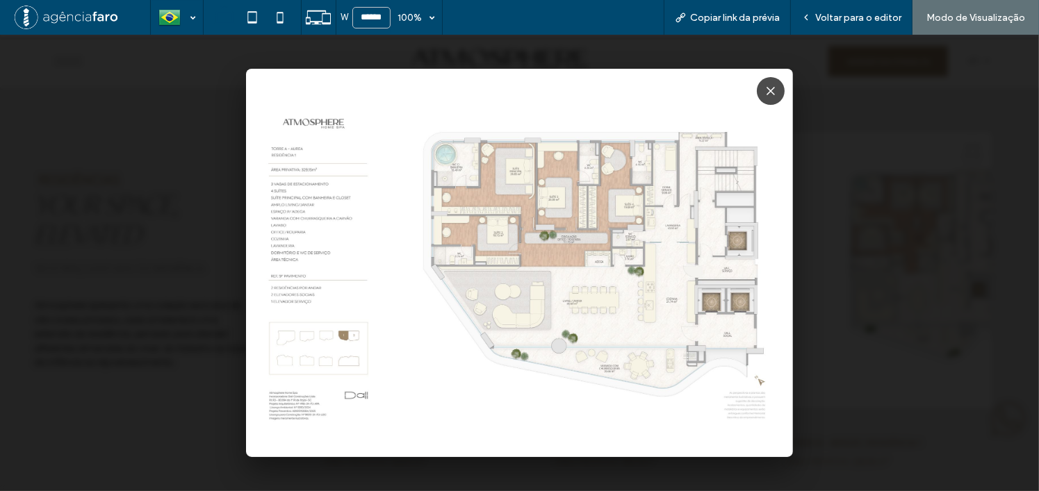
click at [354, 172] on img at bounding box center [519, 263] width 547 height 388
click at [334, 184] on img at bounding box center [519, 263] width 547 height 388
click at [872, 181] on div at bounding box center [519, 263] width 1039 height 457
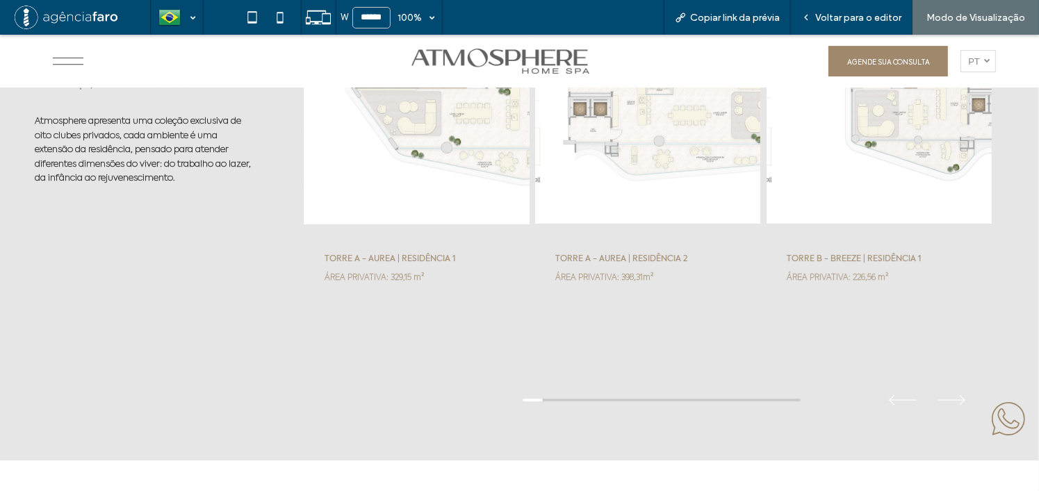
scroll to position [4649, 0]
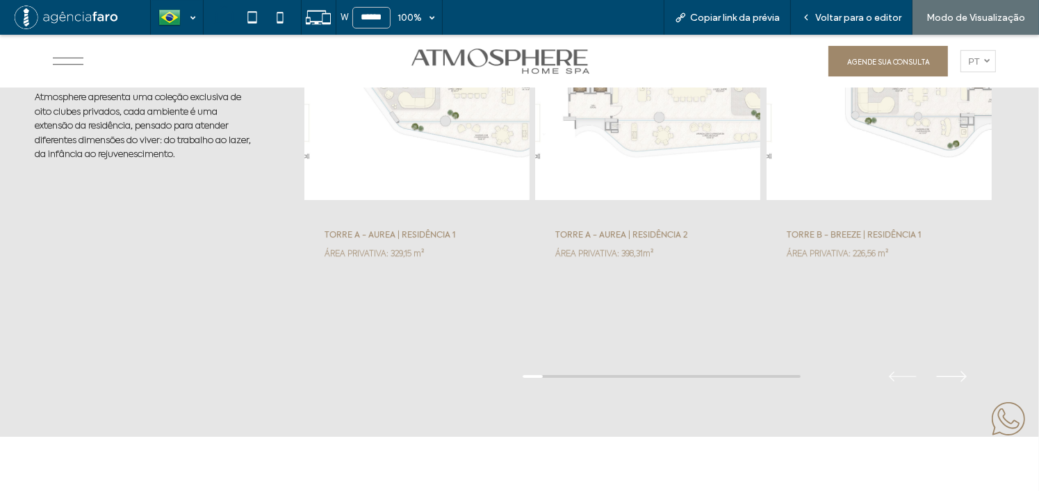
drag, startPoint x: 947, startPoint y: 378, endPoint x: 935, endPoint y: 379, distance: 11.9
click at [946, 378] on button at bounding box center [951, 376] width 46 height 24
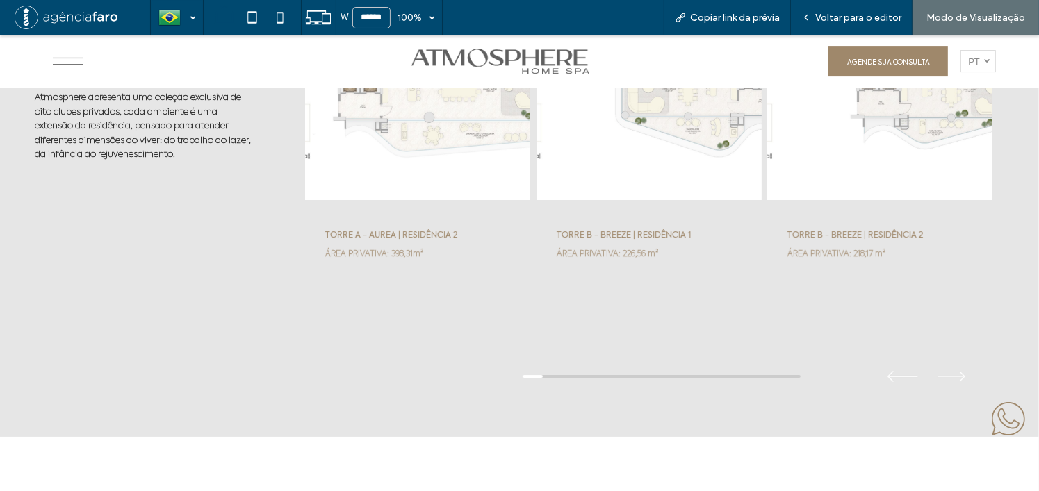
click at [896, 378] on button at bounding box center [903, 376] width 46 height 24
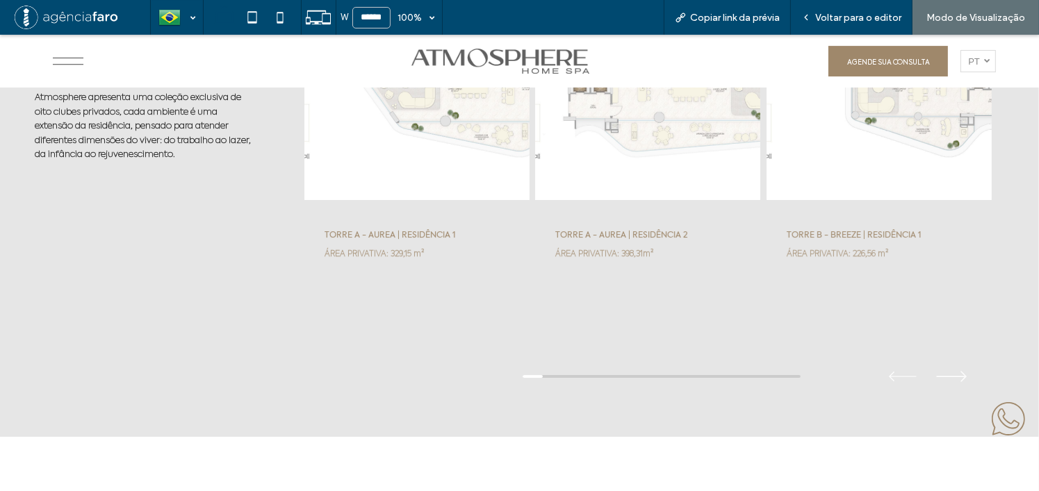
click at [957, 380] on button at bounding box center [951, 376] width 46 height 24
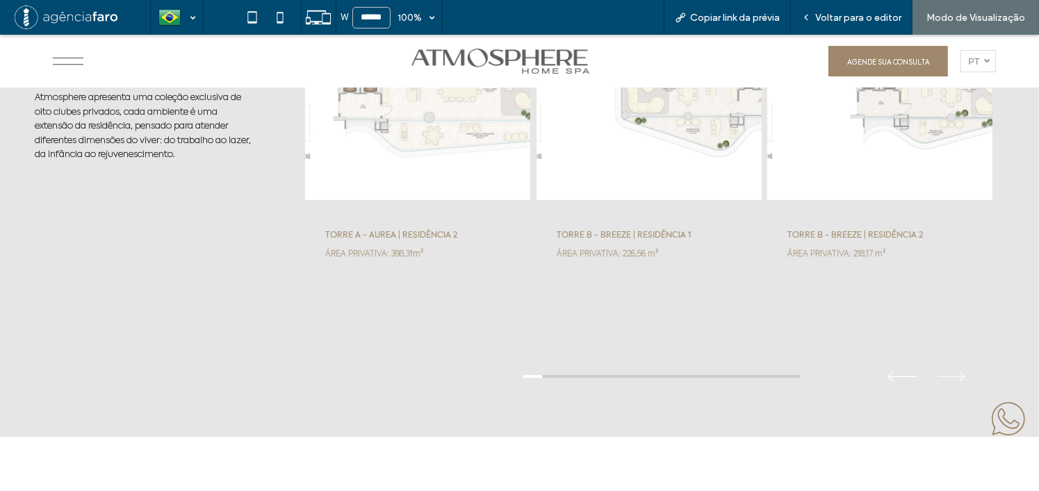
click at [880, 377] on button at bounding box center [903, 376] width 46 height 24
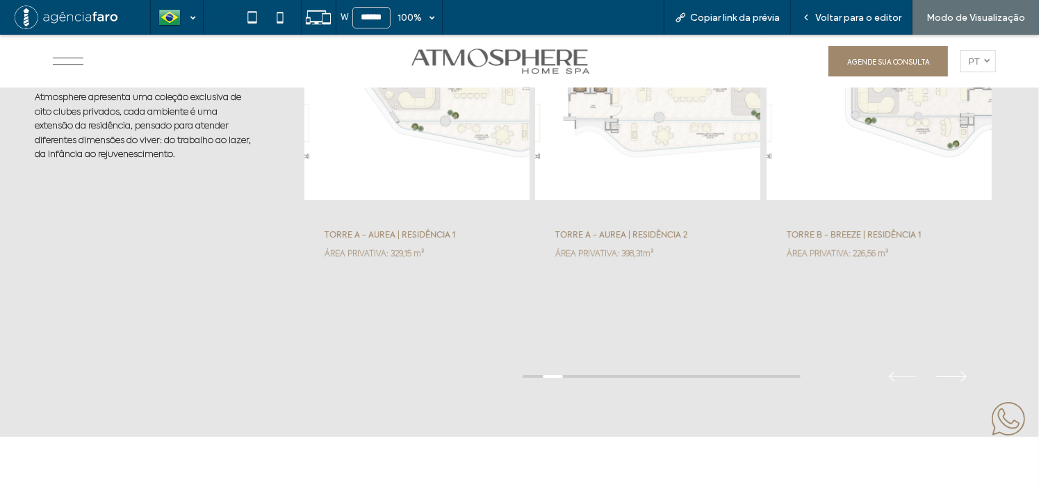
click at [933, 379] on button at bounding box center [951, 376] width 46 height 24
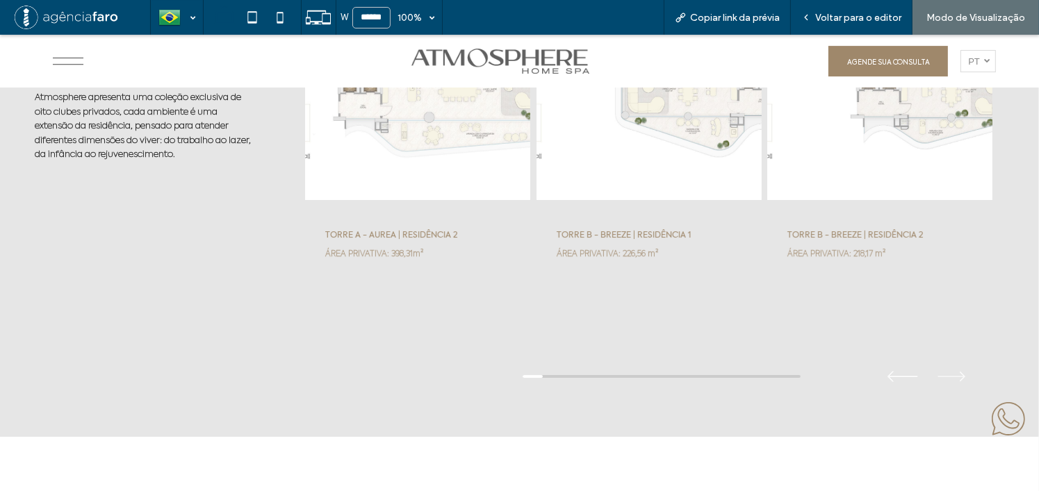
click at [898, 371] on button at bounding box center [903, 376] width 46 height 24
click at [957, 376] on button at bounding box center [951, 376] width 46 height 24
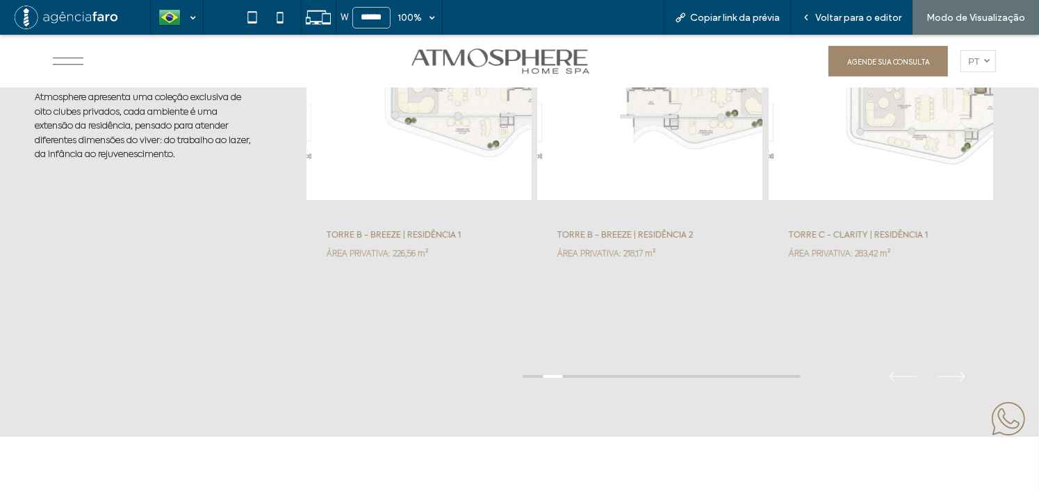
click at [857, 372] on div at bounding box center [648, 377] width 690 height 36
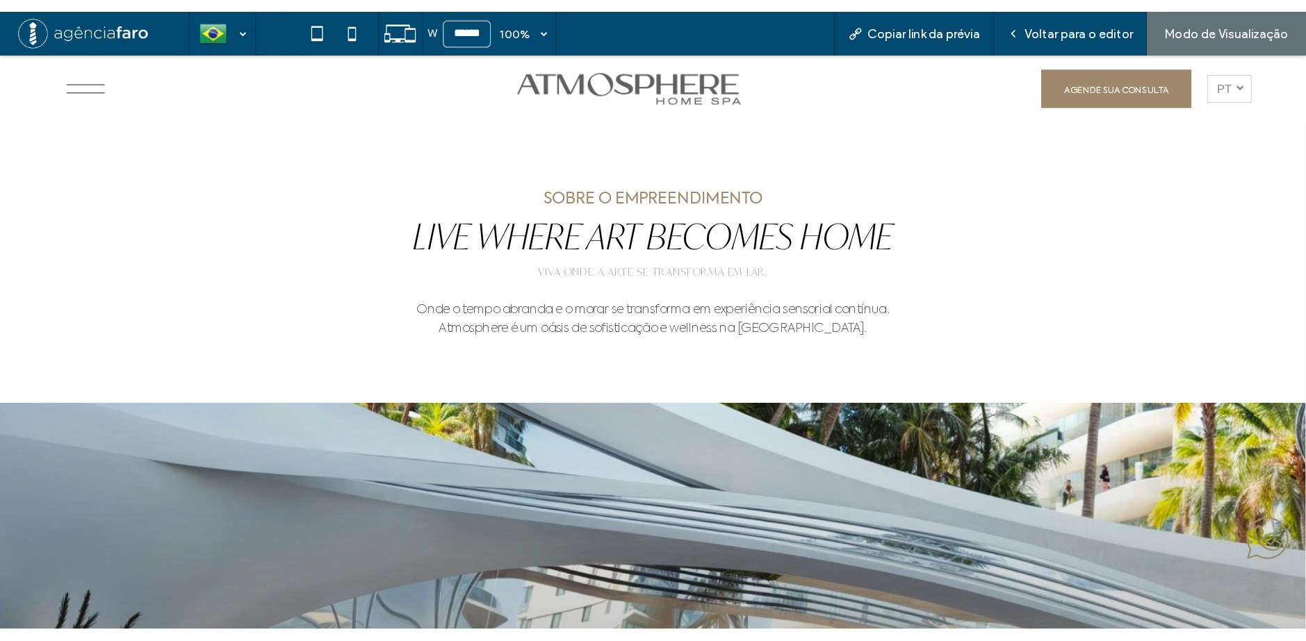
scroll to position [0, 0]
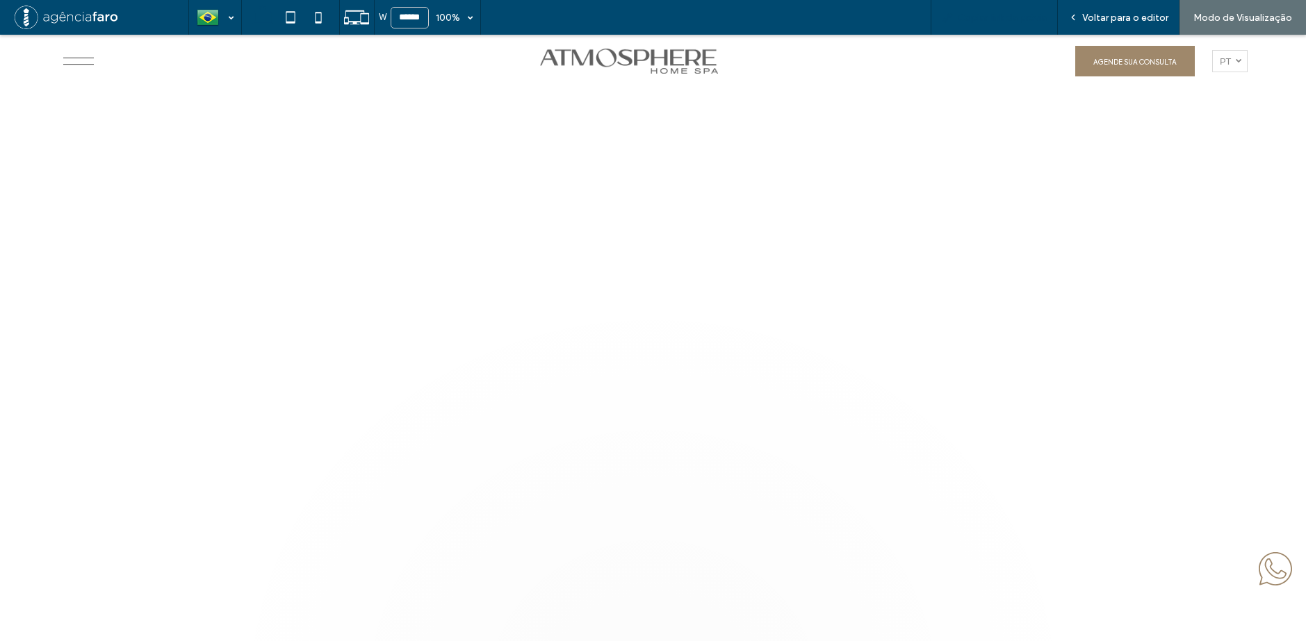
click at [1010, 13] on span "Copiar link da prévia" at bounding box center [1002, 18] width 90 height 12
